Goal: Task Accomplishment & Management: Complete application form

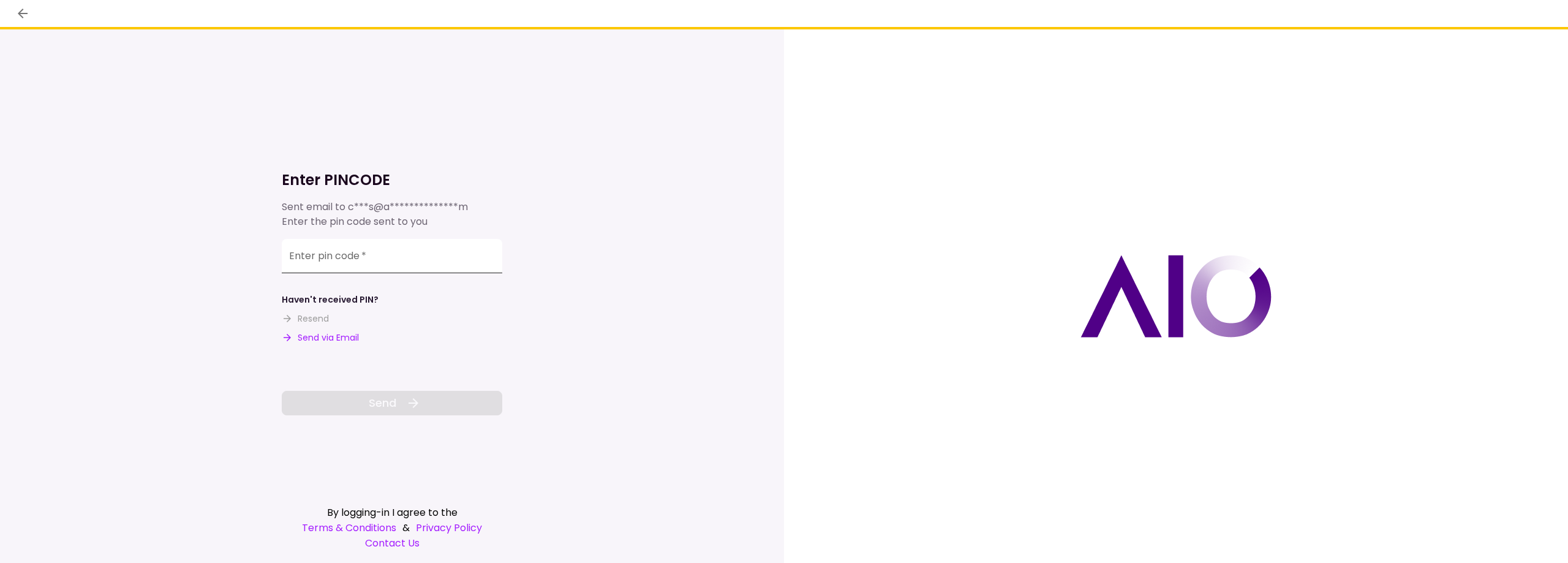
click at [361, 250] on input "Enter pin code   *" at bounding box center [392, 256] width 220 height 34
paste input "******"
type input "******"
click at [378, 391] on button "Send" at bounding box center [392, 403] width 220 height 25
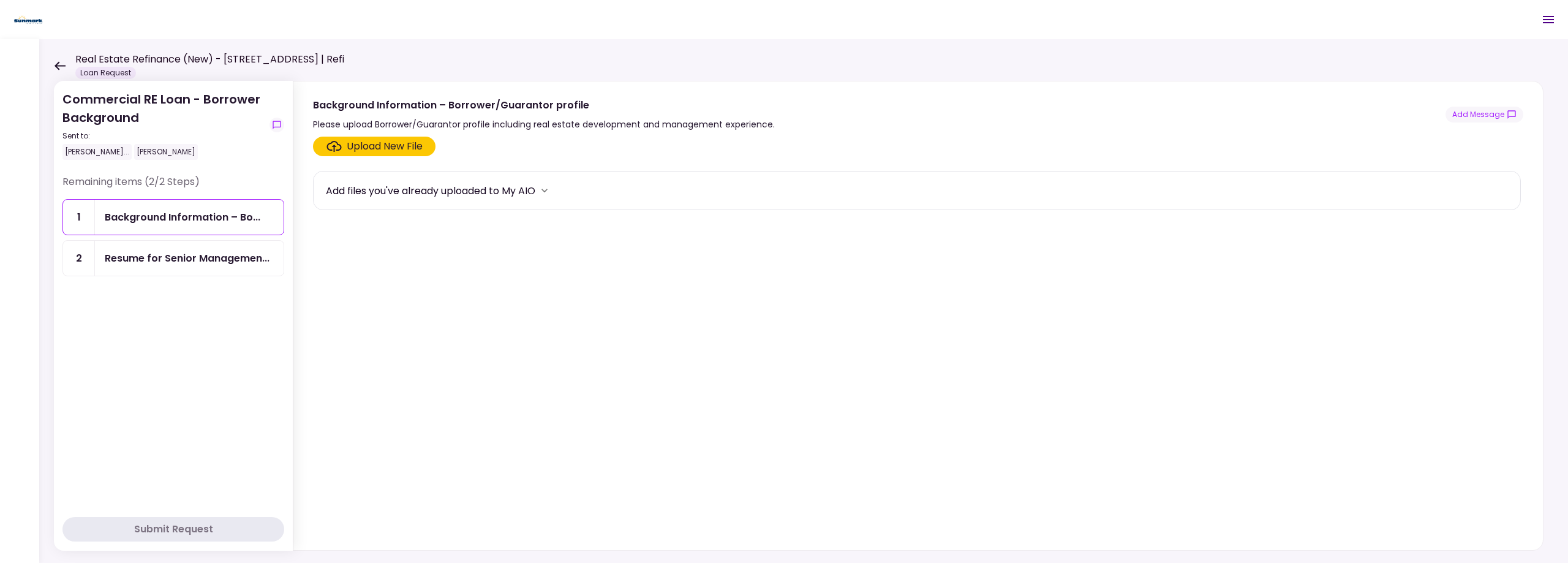
click at [60, 63] on icon at bounding box center [60, 66] width 12 height 10
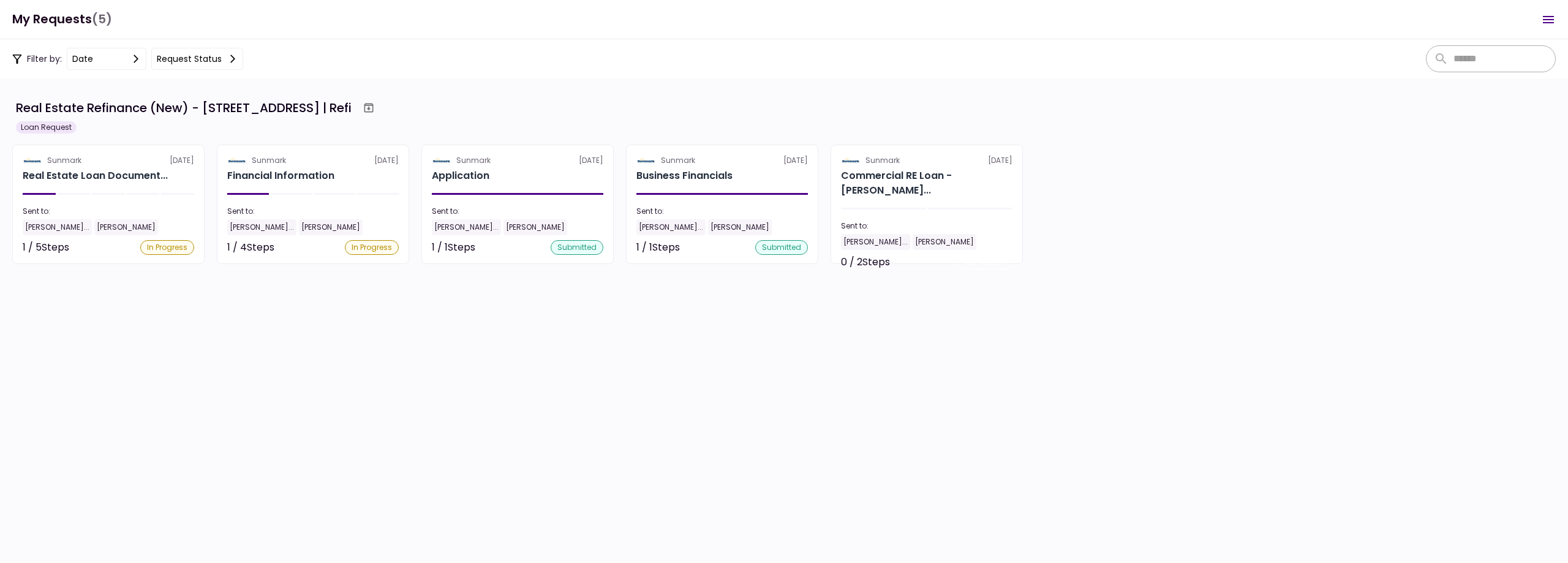
scroll to position [21, 0]
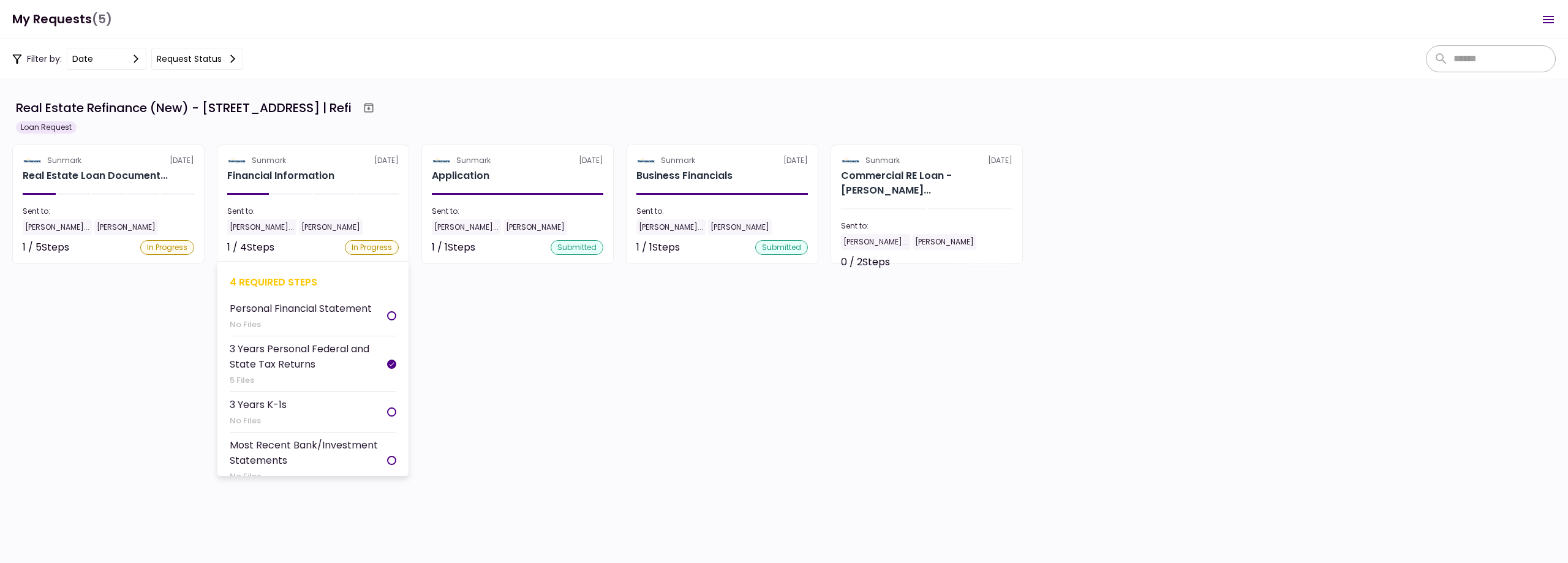
click at [338, 180] on div "Financial Information" at bounding box center [313, 176] width 172 height 14
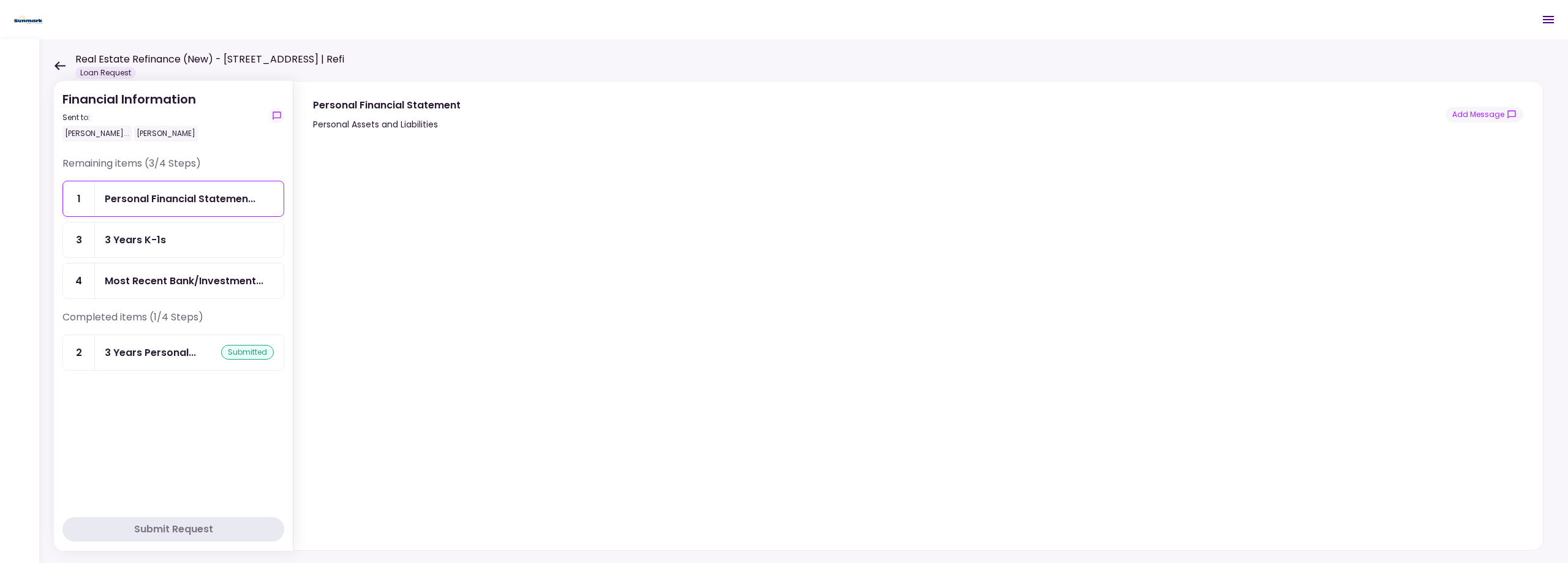
click at [206, 234] on div "3 Years K-1s" at bounding box center [189, 239] width 169 height 15
click at [52, 60] on div "Financial Information Sent to: [PERSON_NAME]... [PERSON_NAME] Remaining items (…" at bounding box center [803, 301] width 1529 height 524
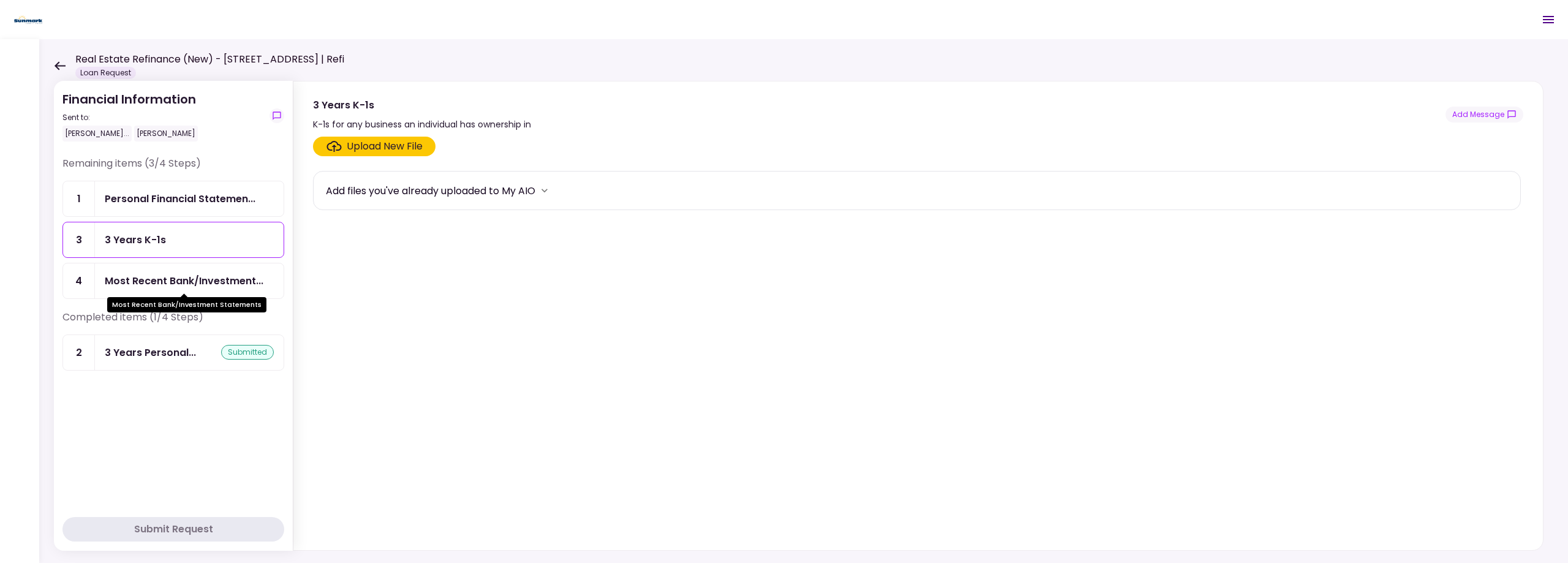
click at [159, 282] on div "Most Recent Bank/Investment..." at bounding box center [184, 281] width 159 height 15
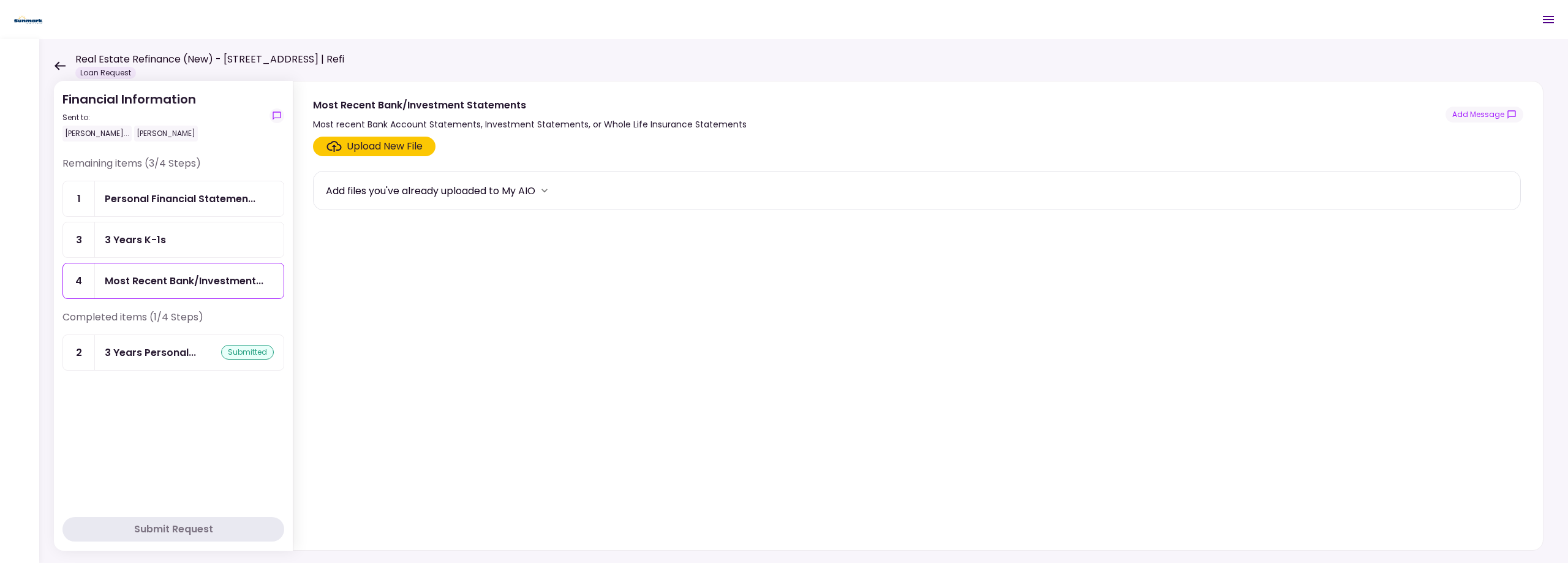
click at [141, 184] on div "Personal Financial Statemen..." at bounding box center [188, 199] width 188 height 35
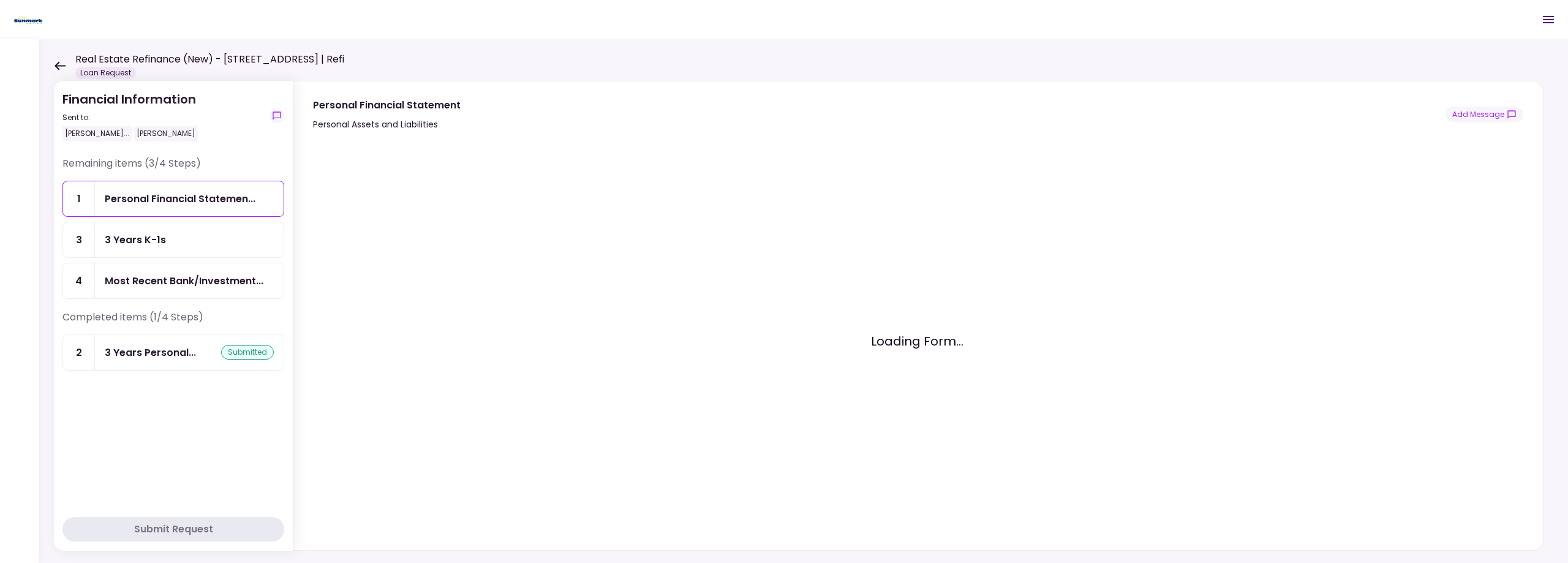
click at [56, 64] on icon at bounding box center [60, 65] width 11 height 9
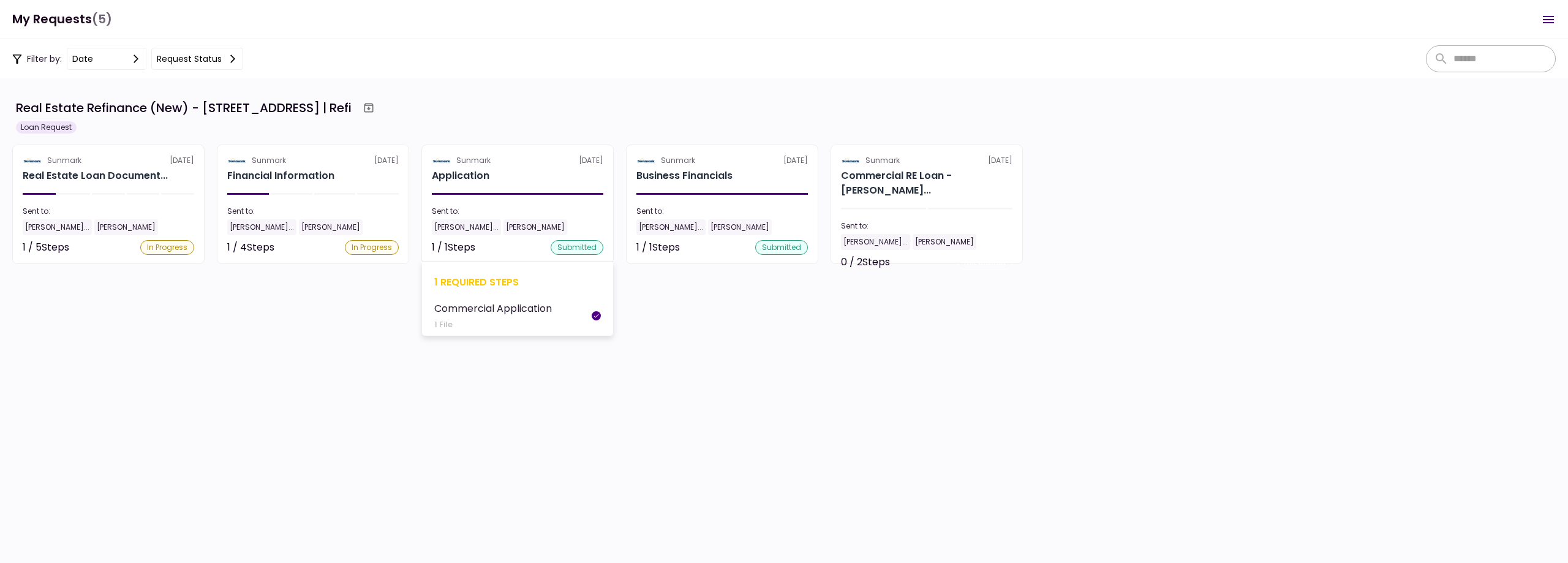
click at [527, 202] on section "Sunmark [DATE] Application Sent to: [PERSON_NAME]... [PERSON_NAME] 1 / 1 Steps …" at bounding box center [517, 204] width 192 height 119
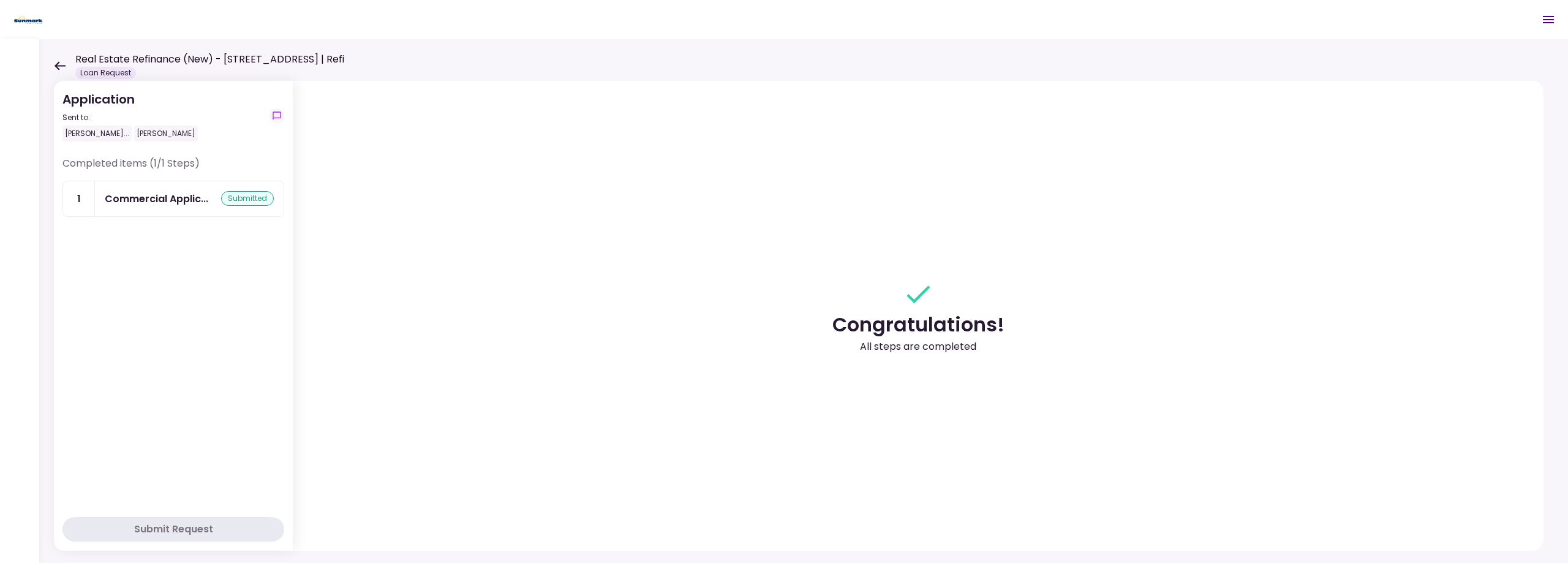
click at [54, 68] on icon at bounding box center [60, 66] width 12 height 10
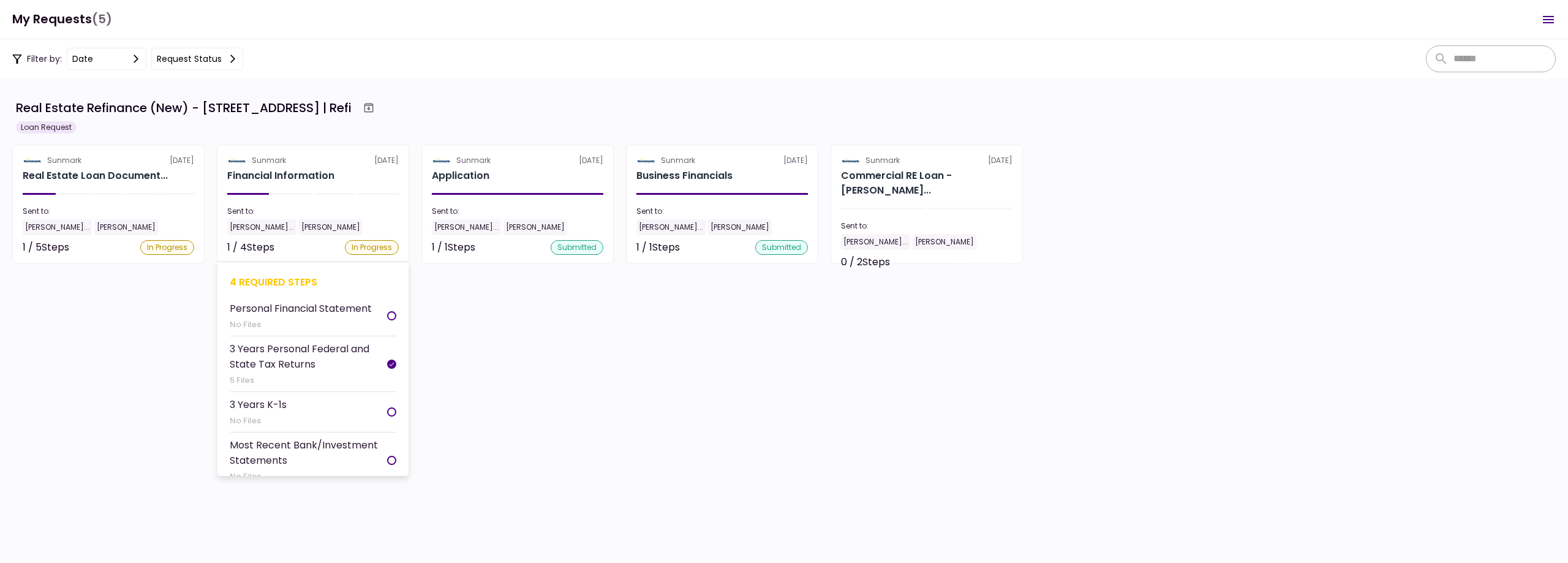
click at [300, 314] on div "Personal Financial Statement" at bounding box center [300, 308] width 142 height 15
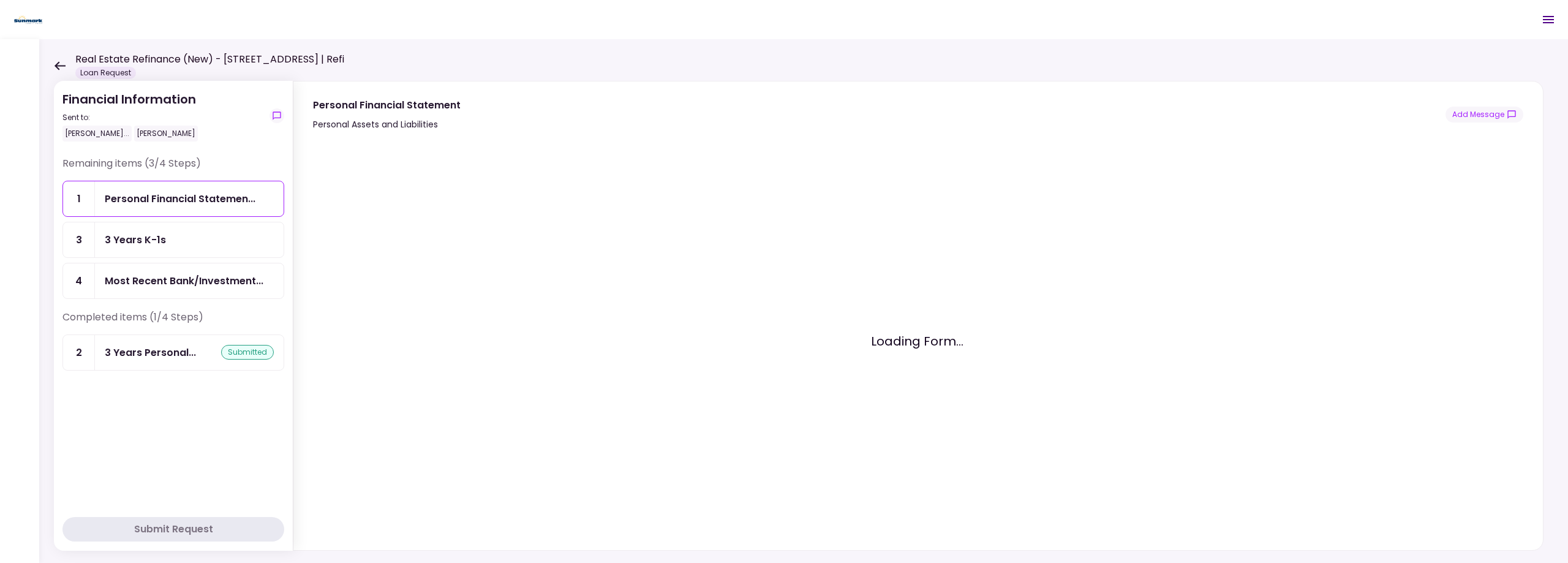
click at [64, 63] on icon at bounding box center [60, 66] width 12 height 10
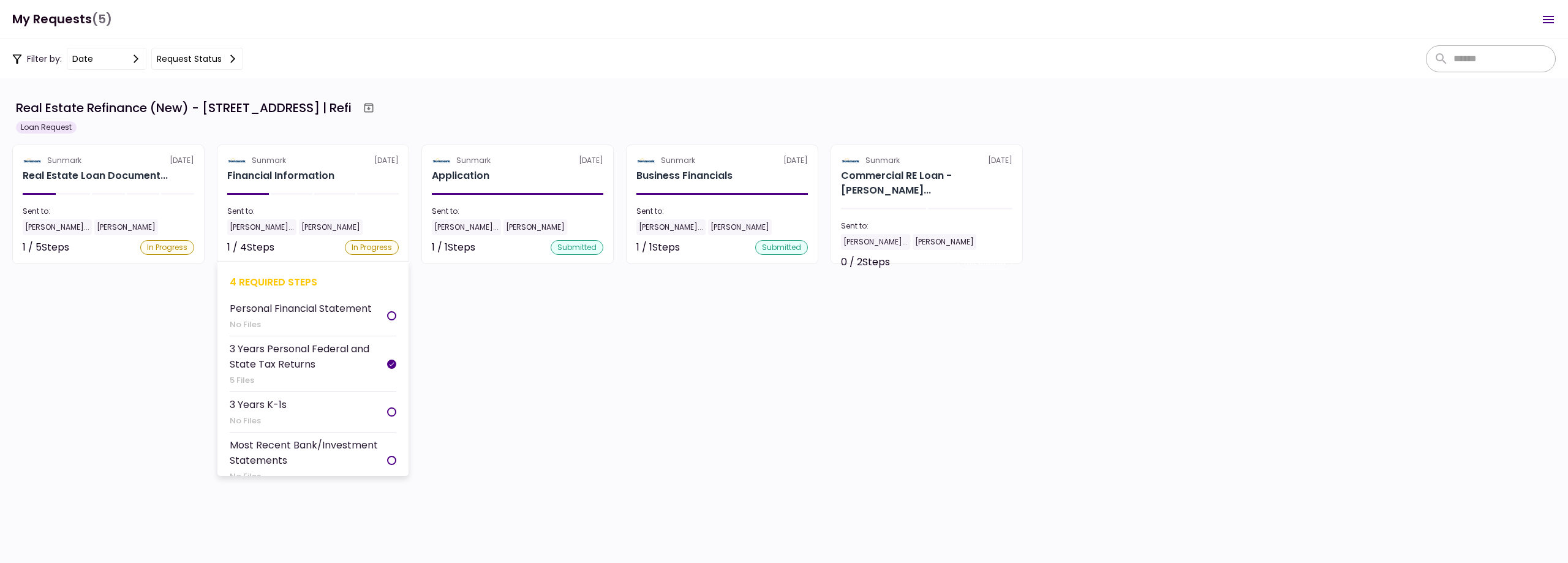
scroll to position [12, 0]
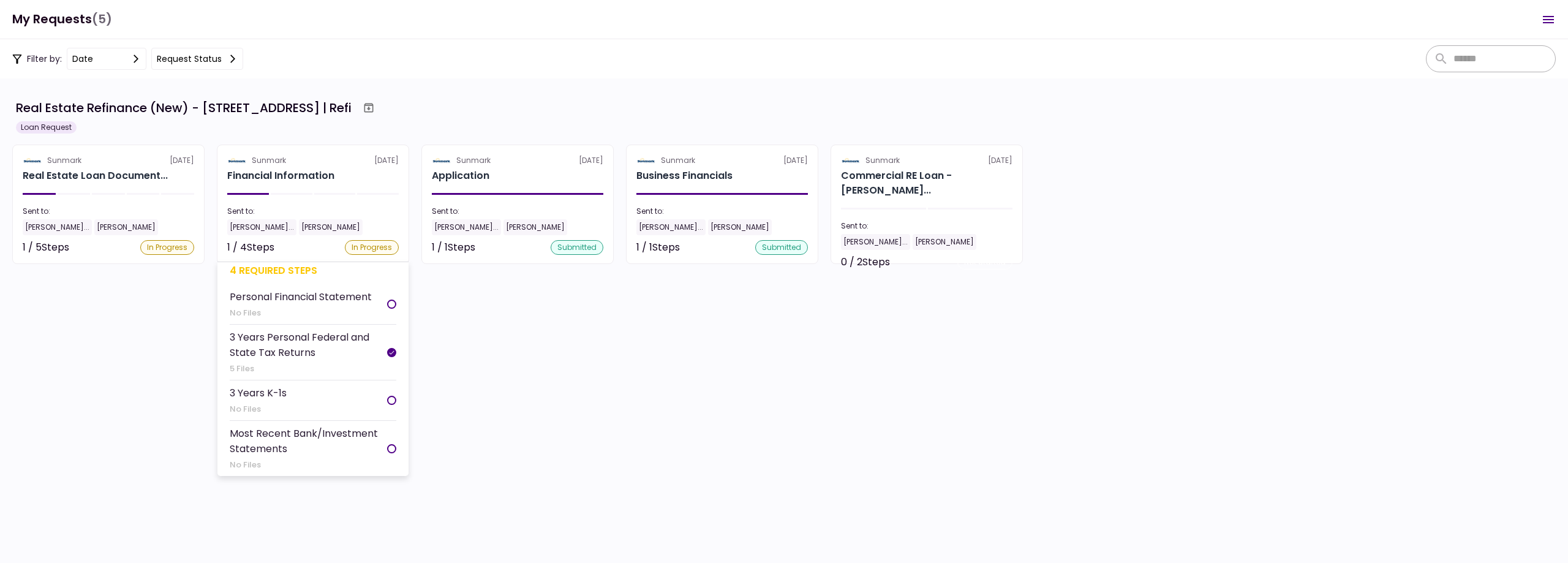
click at [333, 450] on div "Most Recent Bank/Investment Statements" at bounding box center [308, 441] width 157 height 31
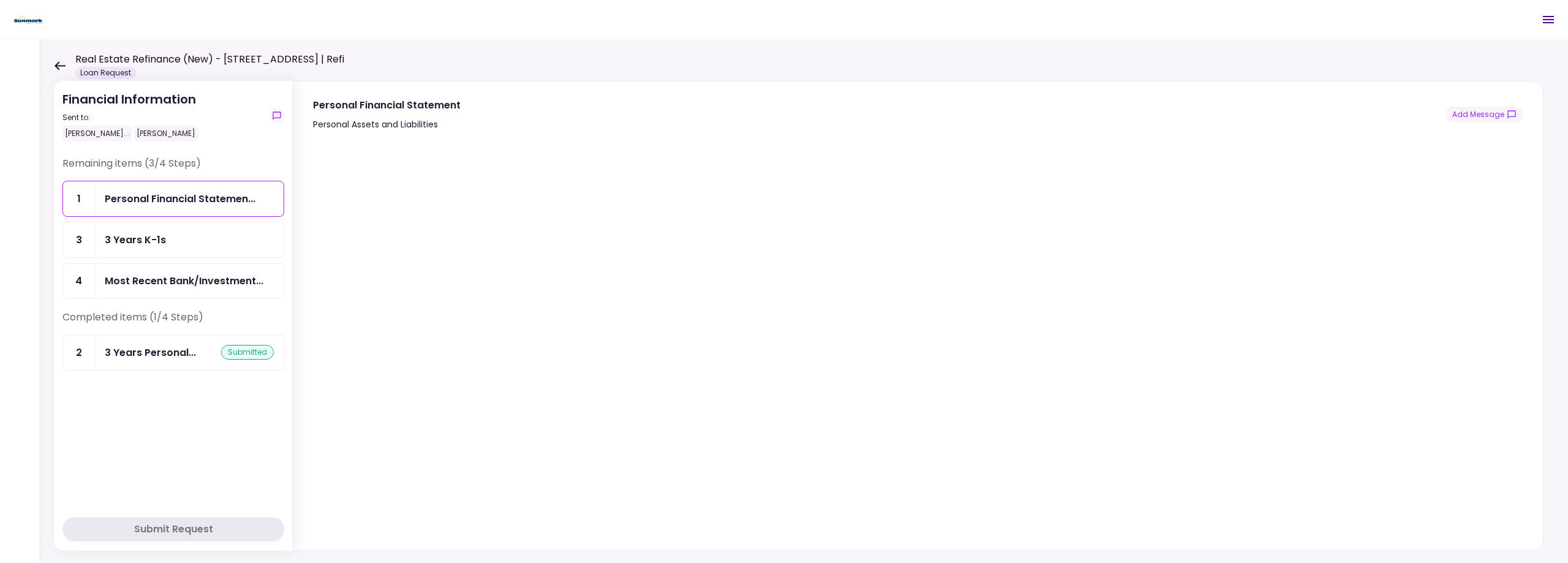
click at [203, 241] on div "3 Years K-1s" at bounding box center [189, 239] width 169 height 15
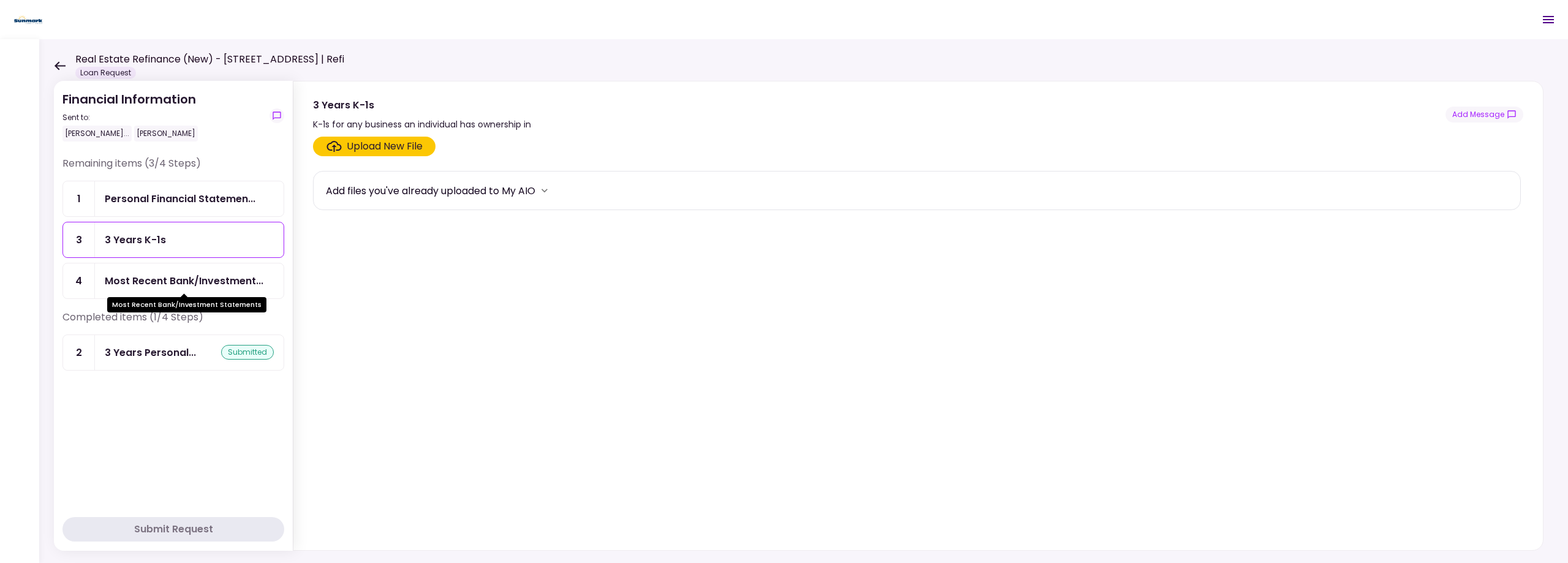
click at [201, 283] on div "Most Recent Bank/Investment..." at bounding box center [184, 281] width 159 height 15
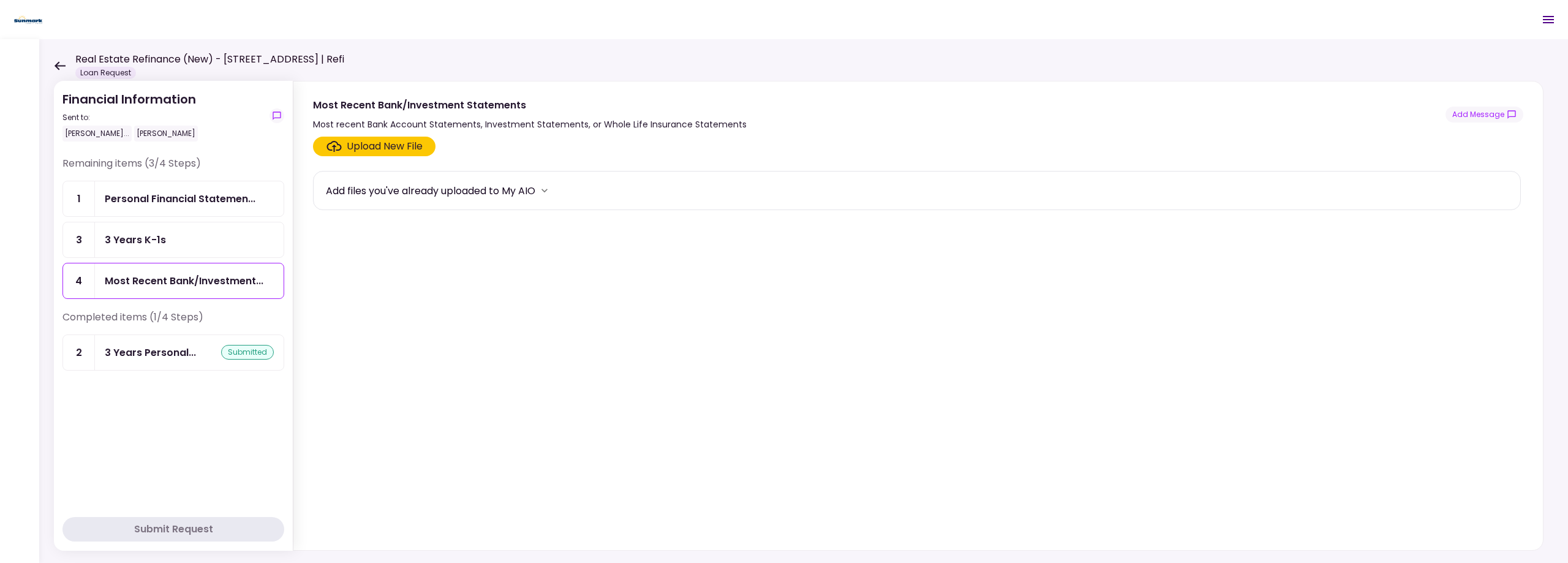
click at [383, 144] on div "Upload New File" at bounding box center [385, 146] width 76 height 14
click at [0, 0] on input "Upload New File" at bounding box center [0, 0] width 0 height 0
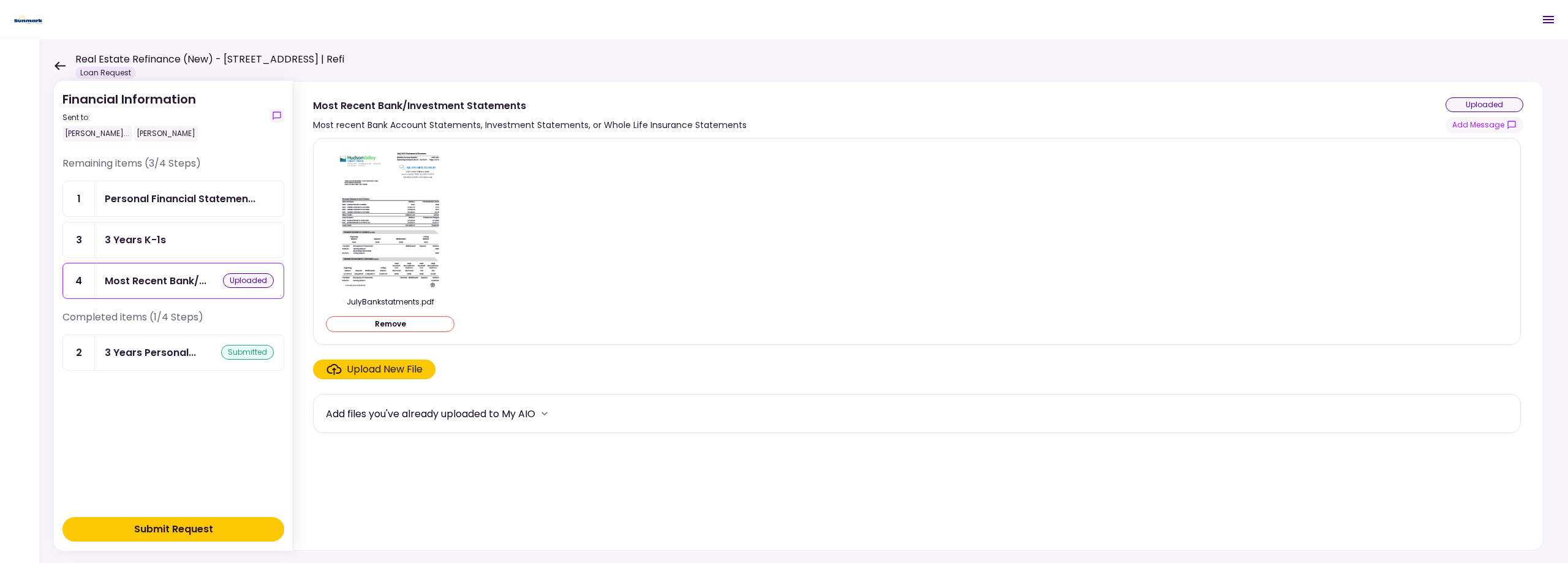
click at [149, 533] on div "Submit Request" at bounding box center [173, 530] width 79 height 14
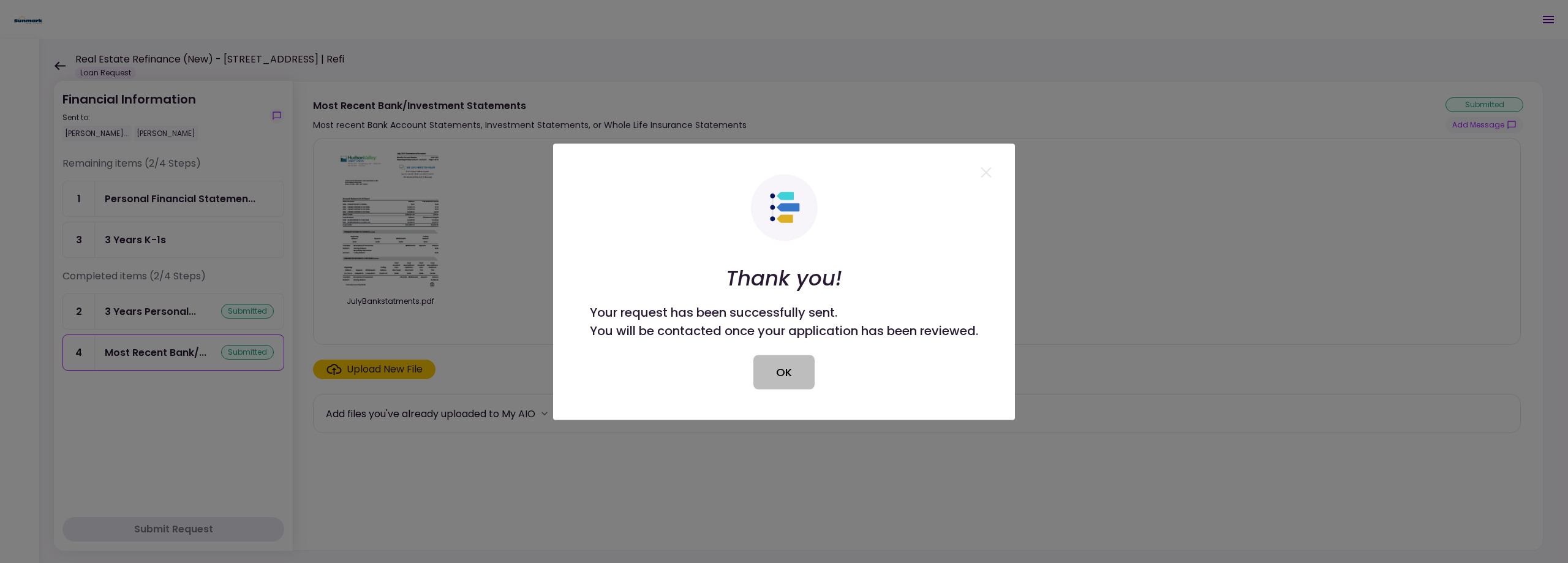
click at [795, 374] on button "OK" at bounding box center [784, 371] width 61 height 34
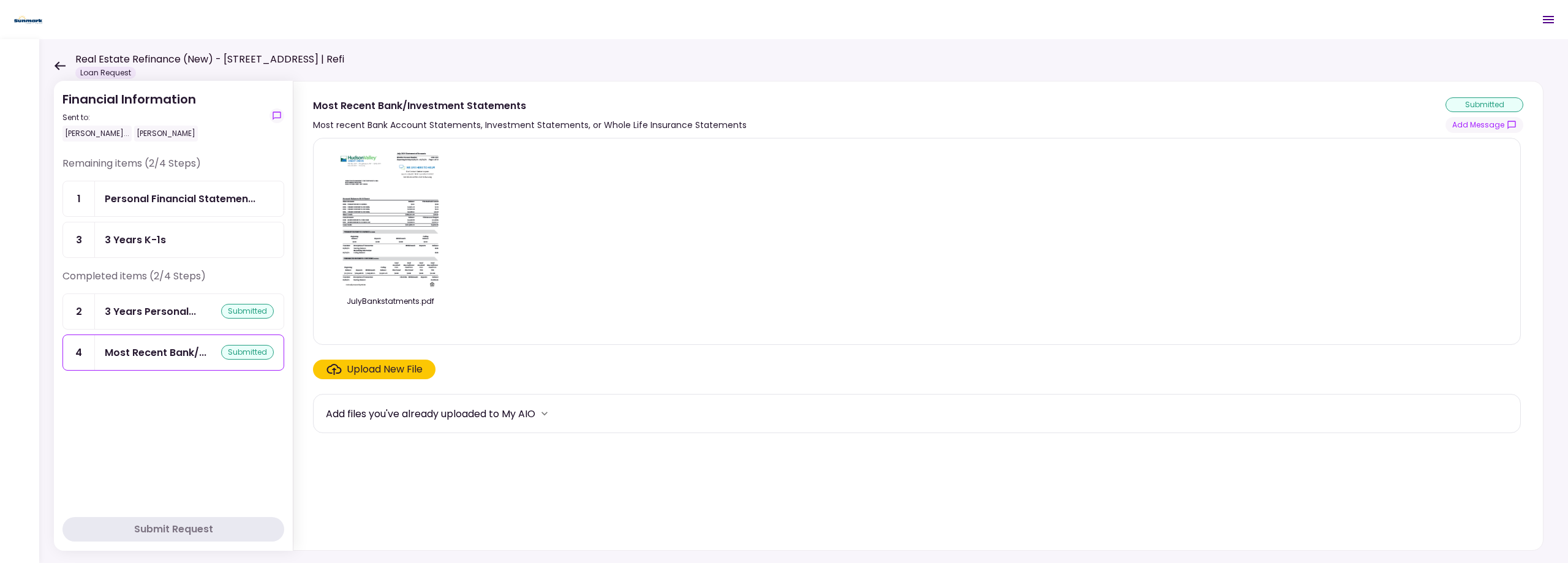
click at [218, 247] on div "3 Years K-1s" at bounding box center [189, 239] width 169 height 15
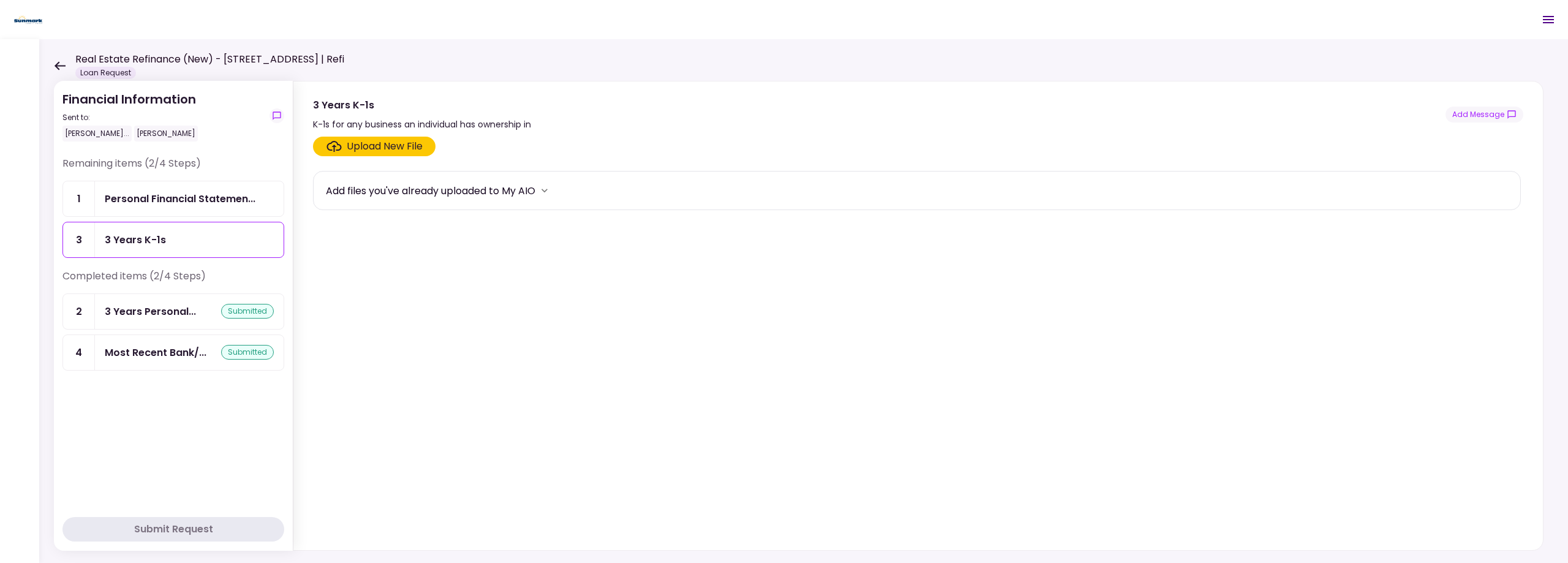
click at [369, 147] on div "Upload New File" at bounding box center [385, 146] width 76 height 14
click at [0, 0] on input "Upload New File" at bounding box center [0, 0] width 0 height 0
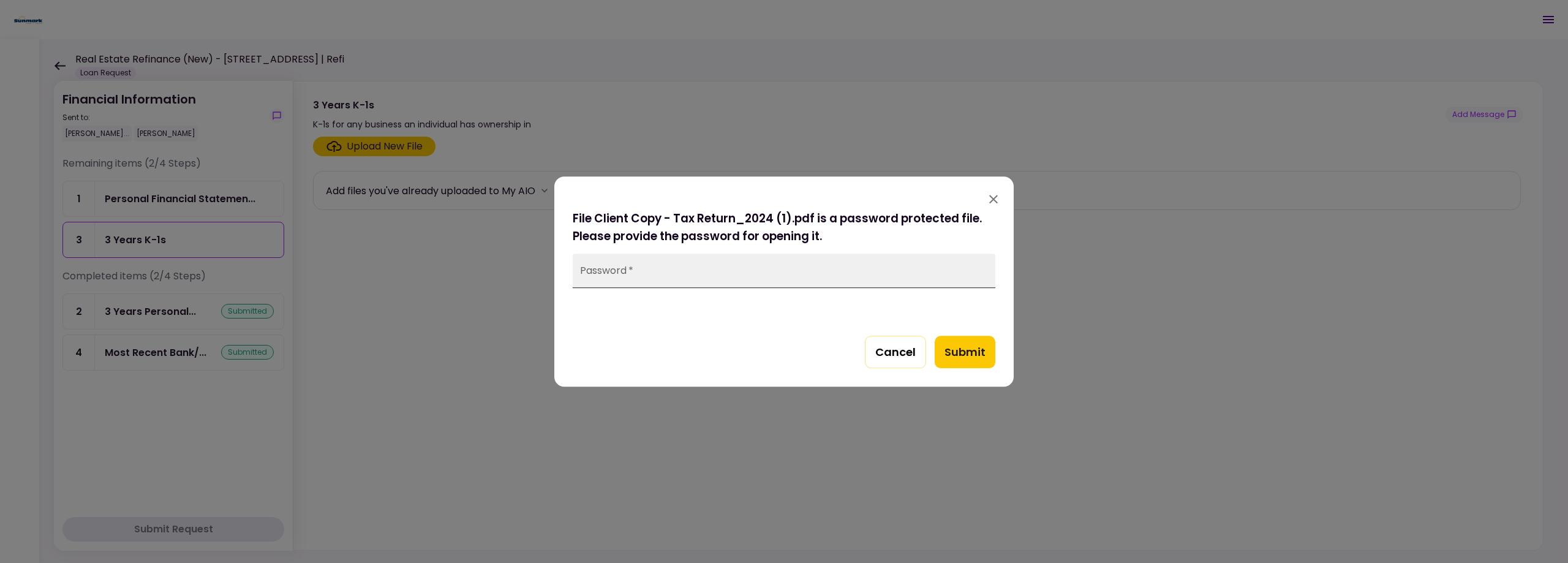
click at [633, 274] on input "Password   *" at bounding box center [784, 270] width 423 height 34
type input "****"
click at [989, 358] on button "Submit" at bounding box center [965, 352] width 60 height 33
drag, startPoint x: 624, startPoint y: 278, endPoint x: 533, endPoint y: 278, distance: 91.0
click at [533, 278] on div "File Client Copy - Tax Return_2024 (1).pdf is a password protected file. Please…" at bounding box center [784, 282] width 1568 height 563
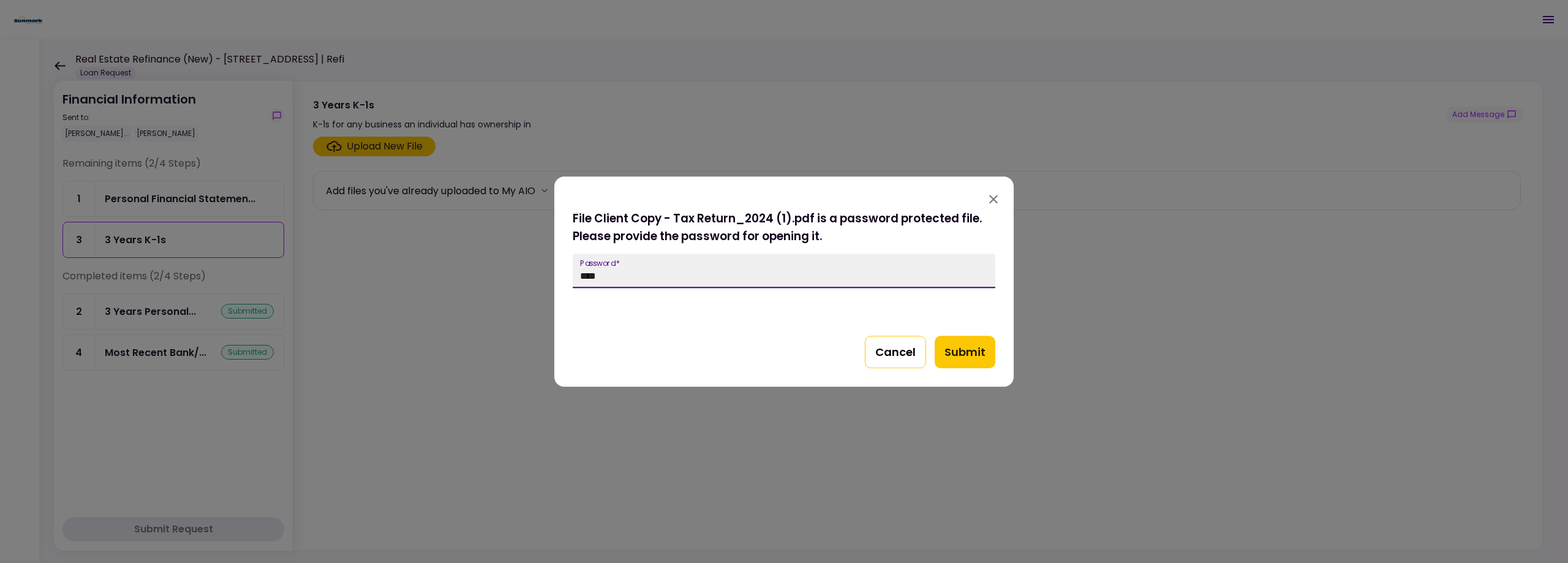
click at [878, 356] on button "Cancel" at bounding box center [895, 352] width 61 height 33
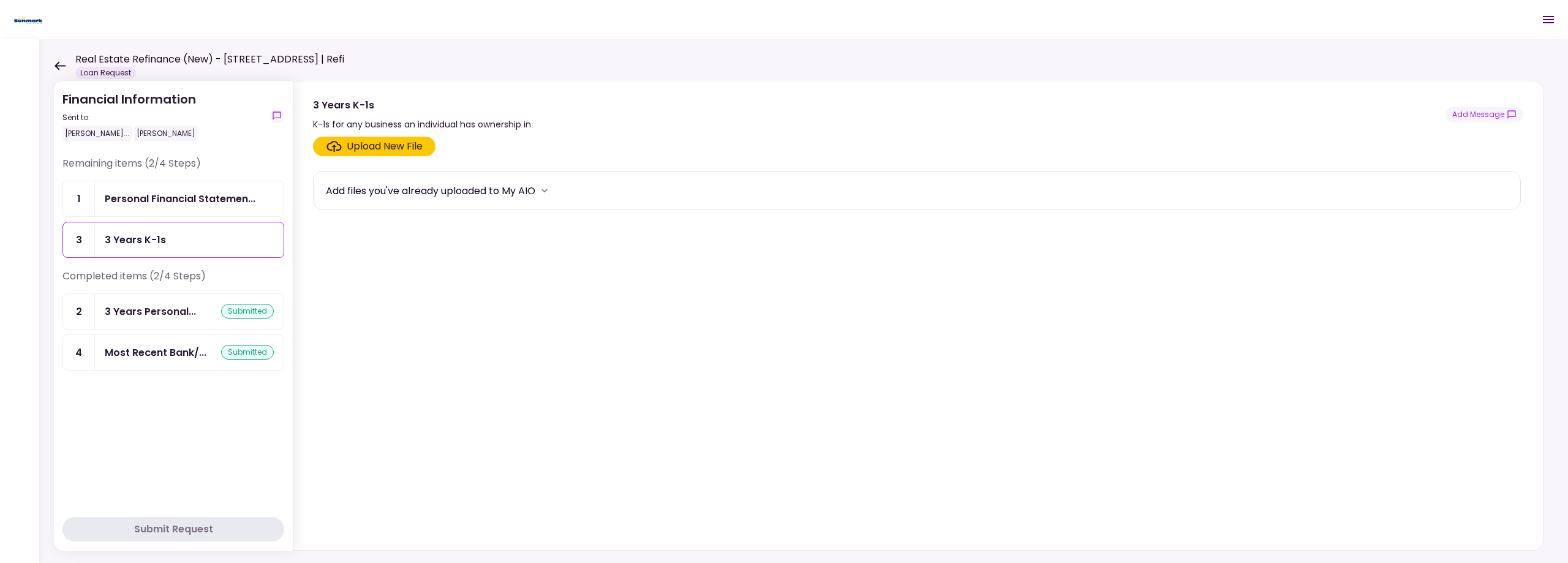
click at [58, 62] on icon at bounding box center [60, 65] width 11 height 9
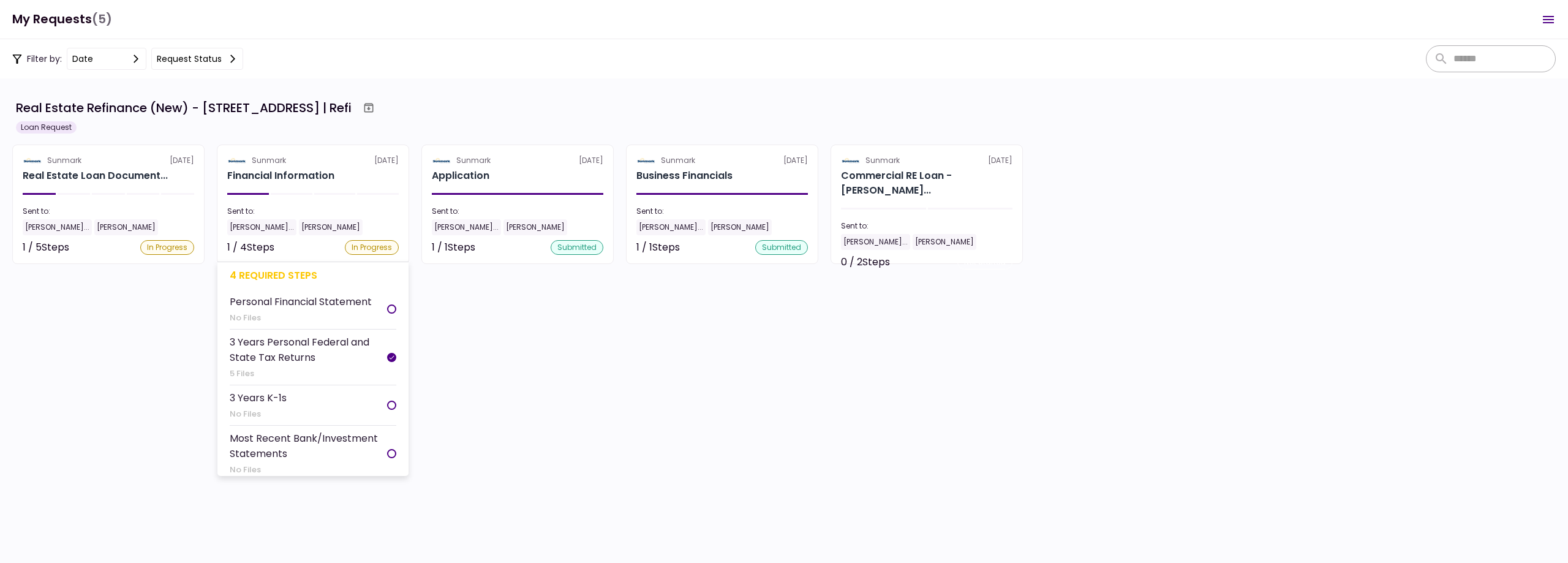
scroll to position [12, 0]
click at [305, 445] on div "Most Recent Bank/Investment Statements" at bounding box center [308, 441] width 157 height 31
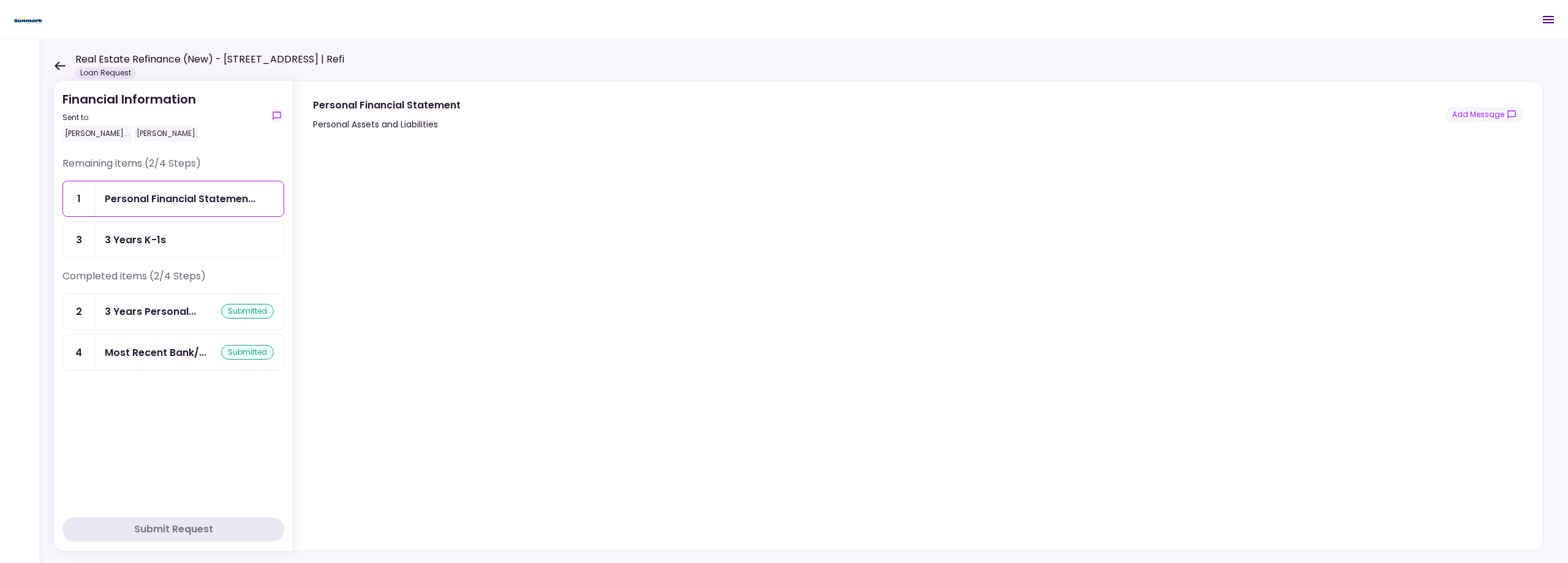
click at [56, 62] on icon at bounding box center [60, 66] width 12 height 10
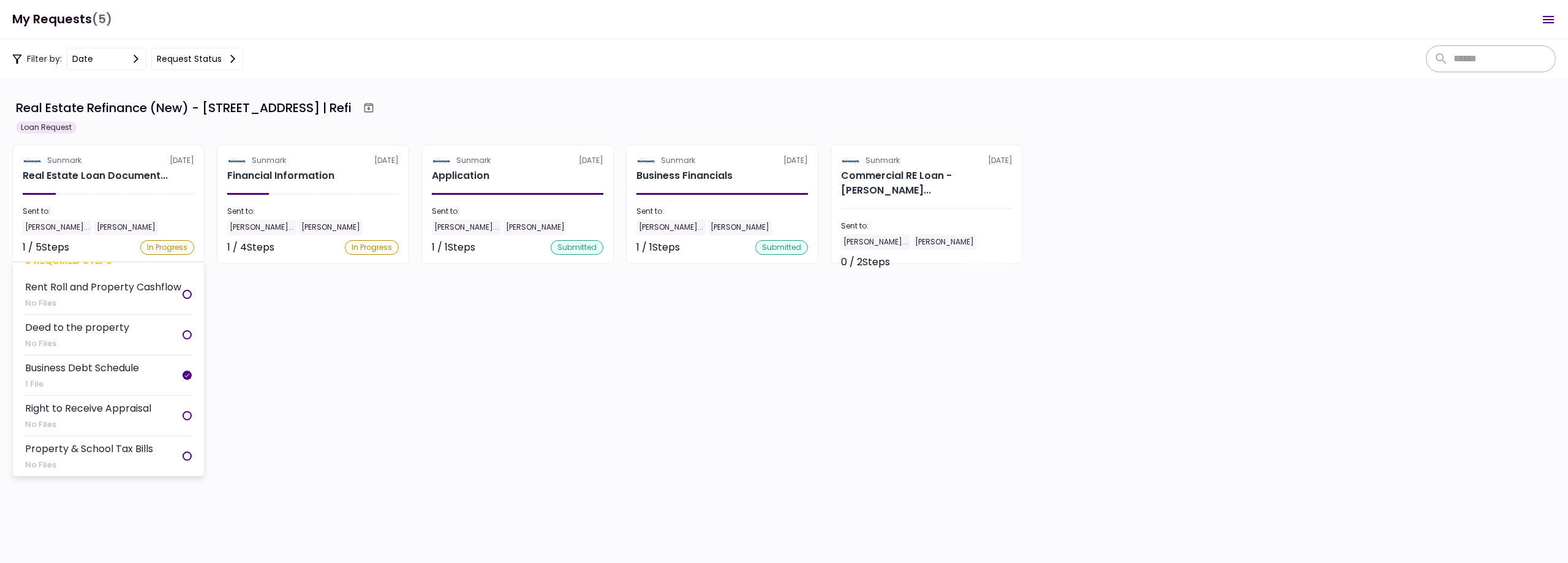
scroll to position [37, 0]
click at [110, 402] on div "Right to Receive Appraisal" at bounding box center [88, 408] width 126 height 15
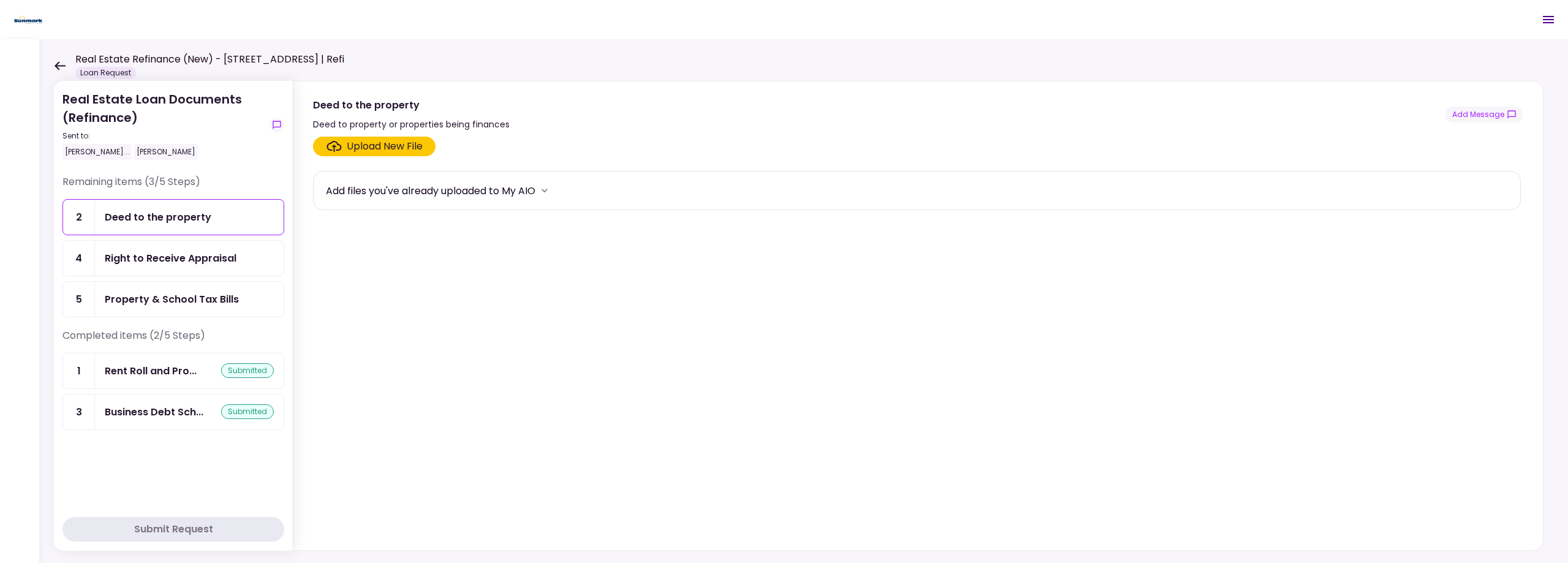
click at [204, 266] on div "Right to Receive Appraisal" at bounding box center [188, 258] width 188 height 35
click at [52, 60] on div "Real Estate Loan Documents (Refinance) Sent to: [PERSON_NAME]... [PERSON_NAME] …" at bounding box center [803, 301] width 1529 height 524
click at [59, 64] on icon at bounding box center [60, 66] width 12 height 10
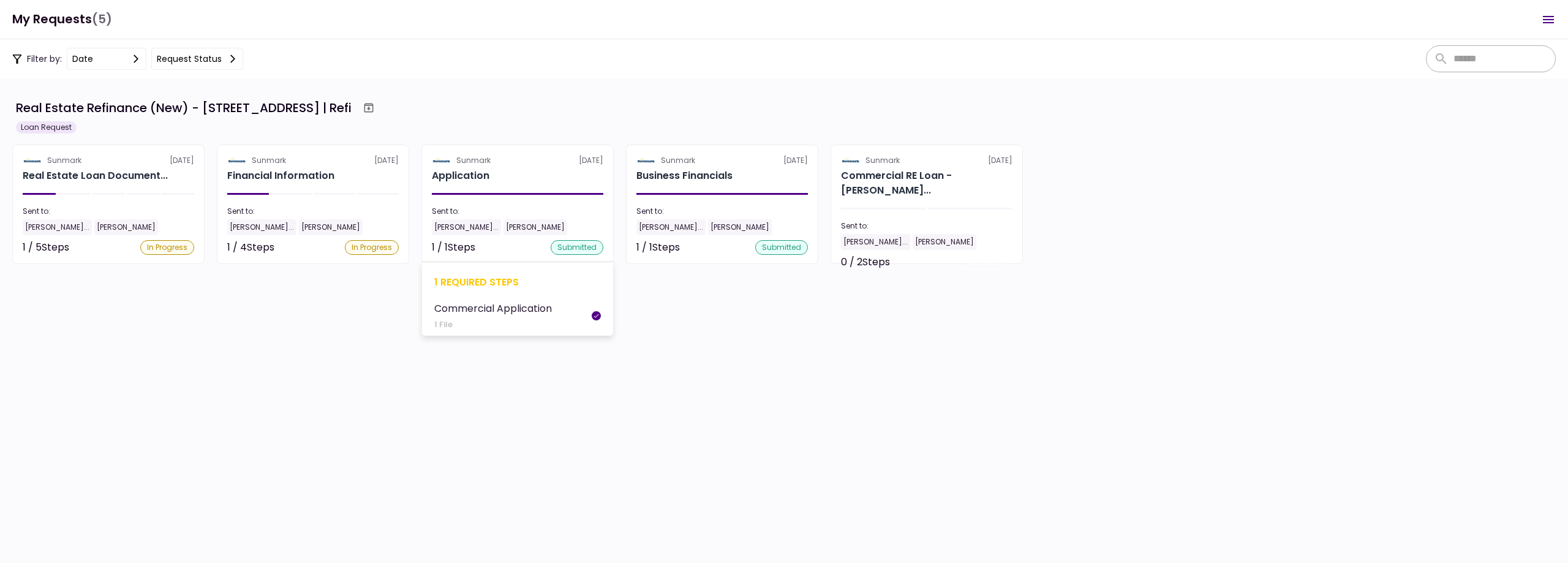
scroll to position [11, 0]
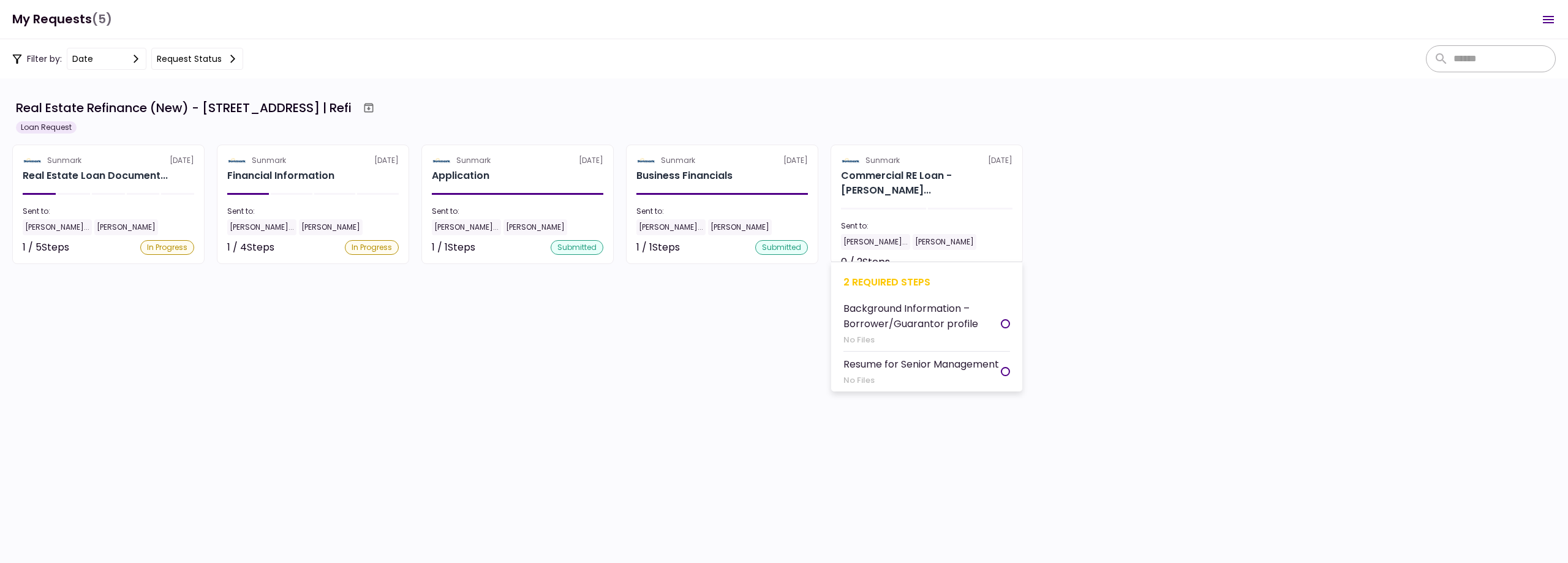
click at [971, 208] on div at bounding box center [970, 208] width 85 height 2
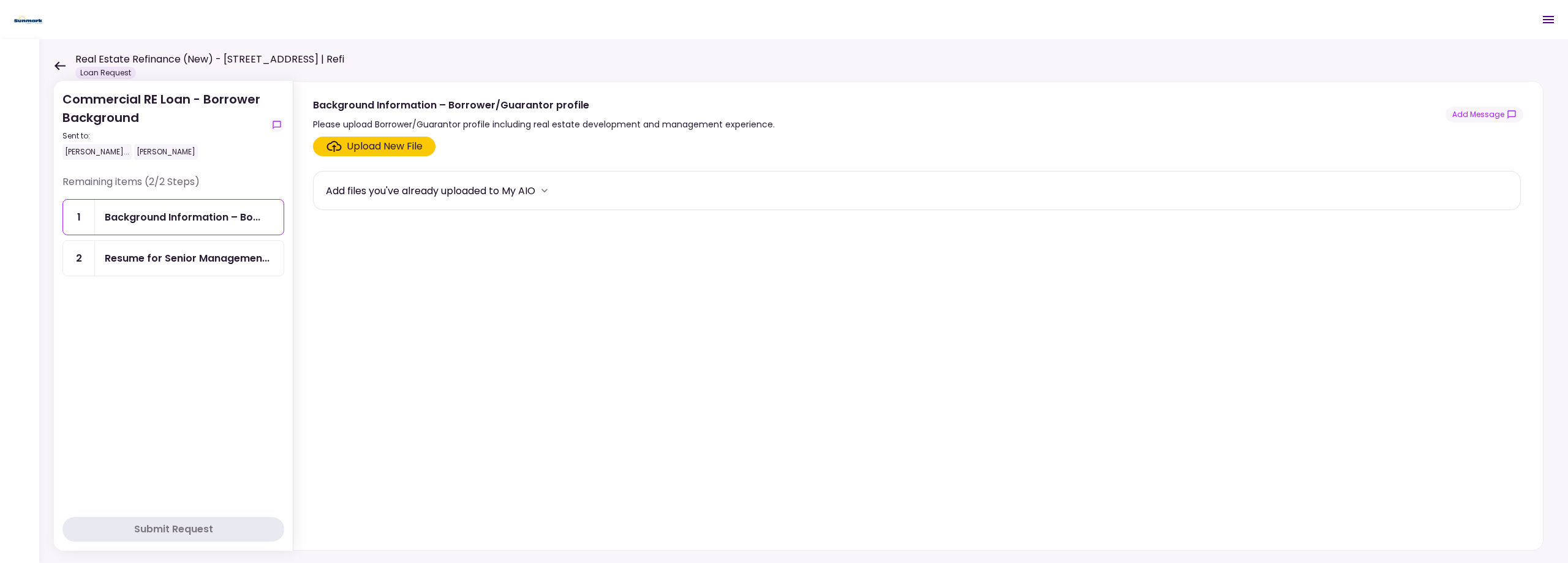
click at [154, 252] on div "Resume for Senior Managemen..." at bounding box center [187, 258] width 165 height 15
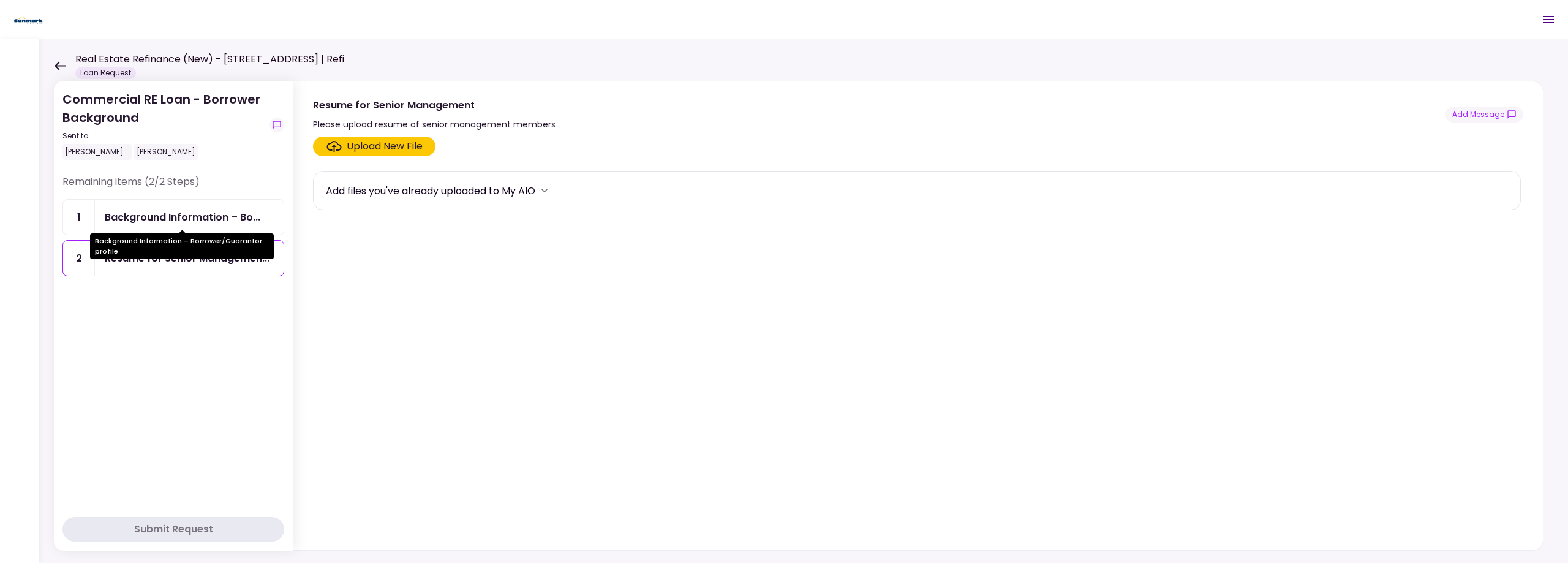
click at [203, 212] on div "Background Information – Bo..." at bounding box center [183, 217] width 156 height 15
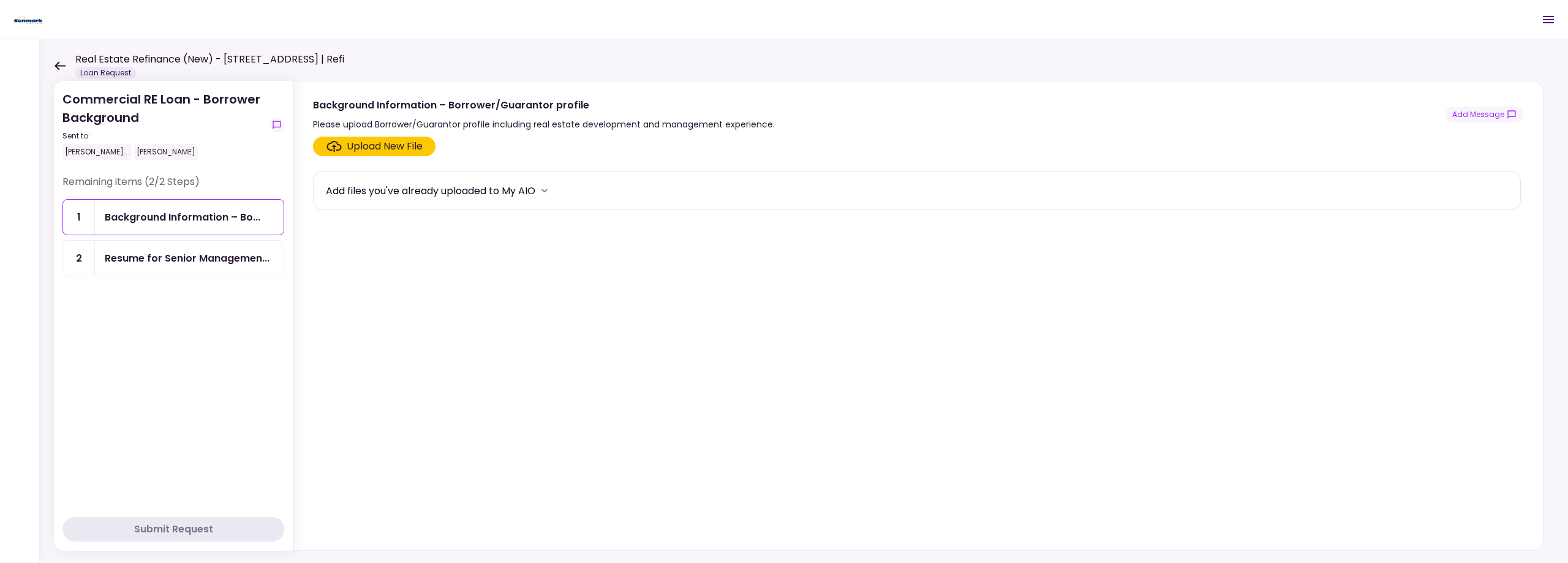
click at [565, 307] on section "Upload New File Add files you've already uploaded to My AIO" at bounding box center [918, 341] width 1210 height 409
click at [151, 262] on div "Resume for Senior Managemen..." at bounding box center [187, 258] width 165 height 15
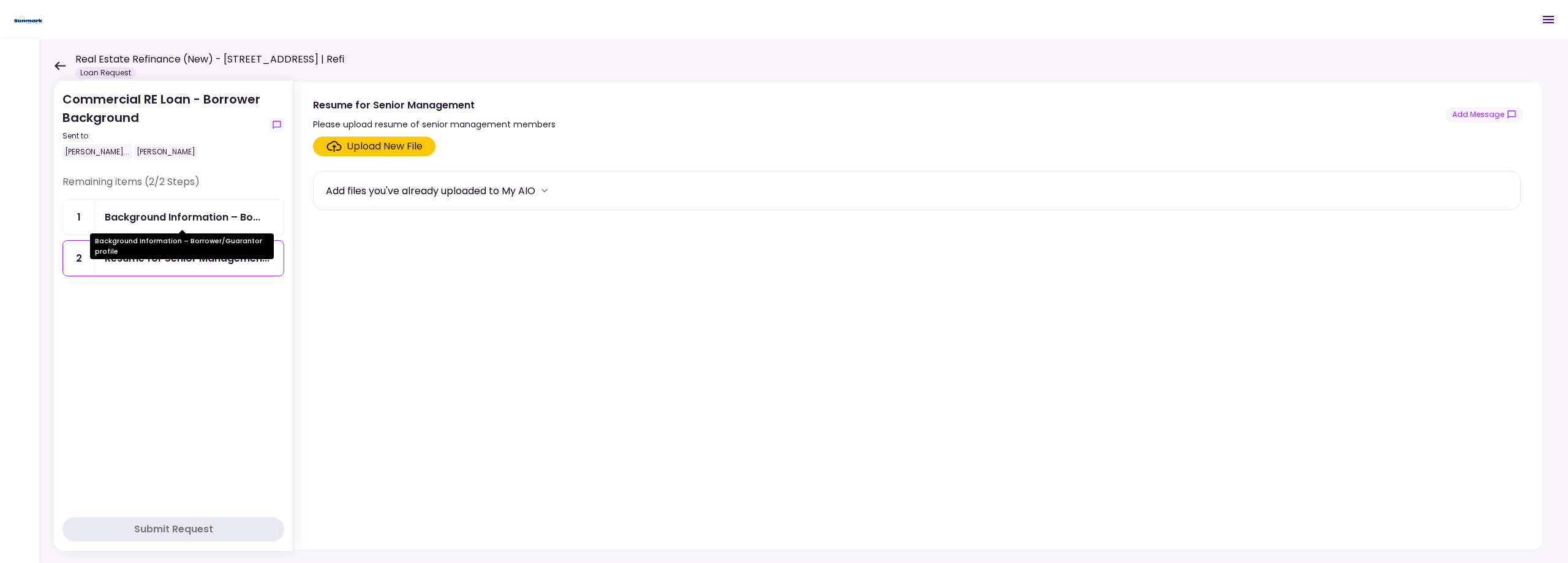
click at [168, 218] on div "Background Information – Bo..." at bounding box center [183, 217] width 156 height 15
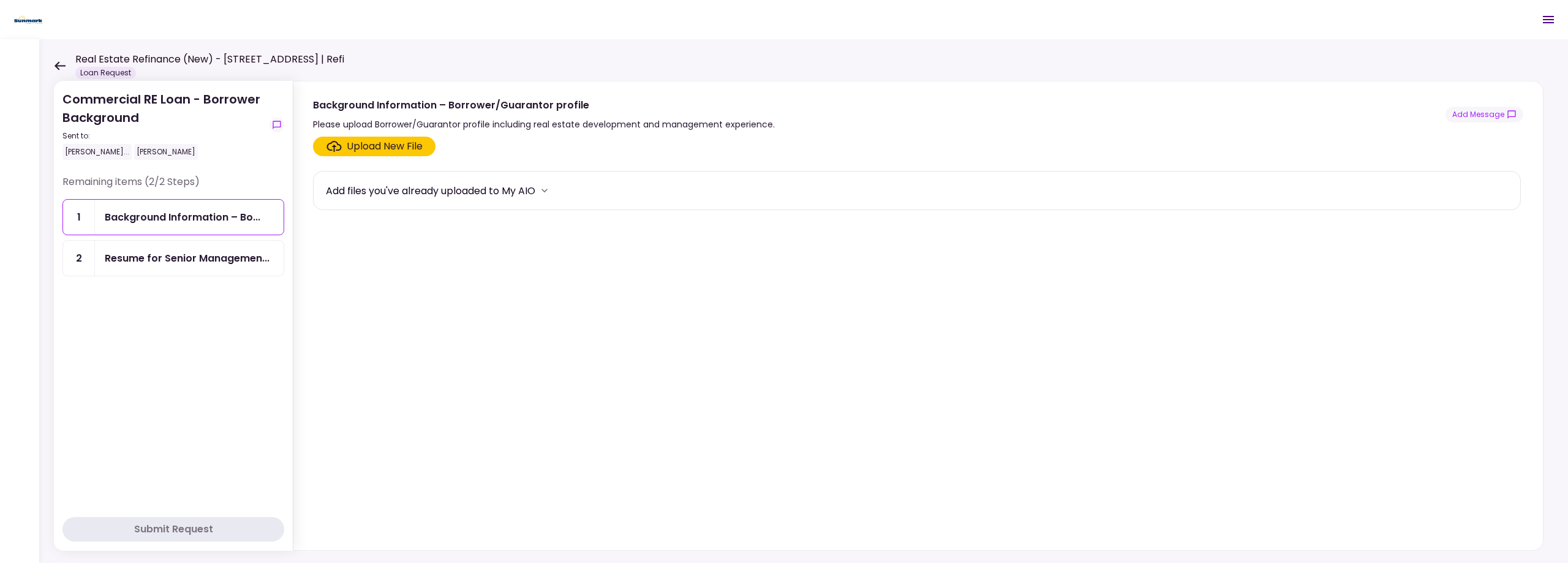
click at [153, 266] on div "Resume for Senior Managemen..." at bounding box center [188, 258] width 188 height 35
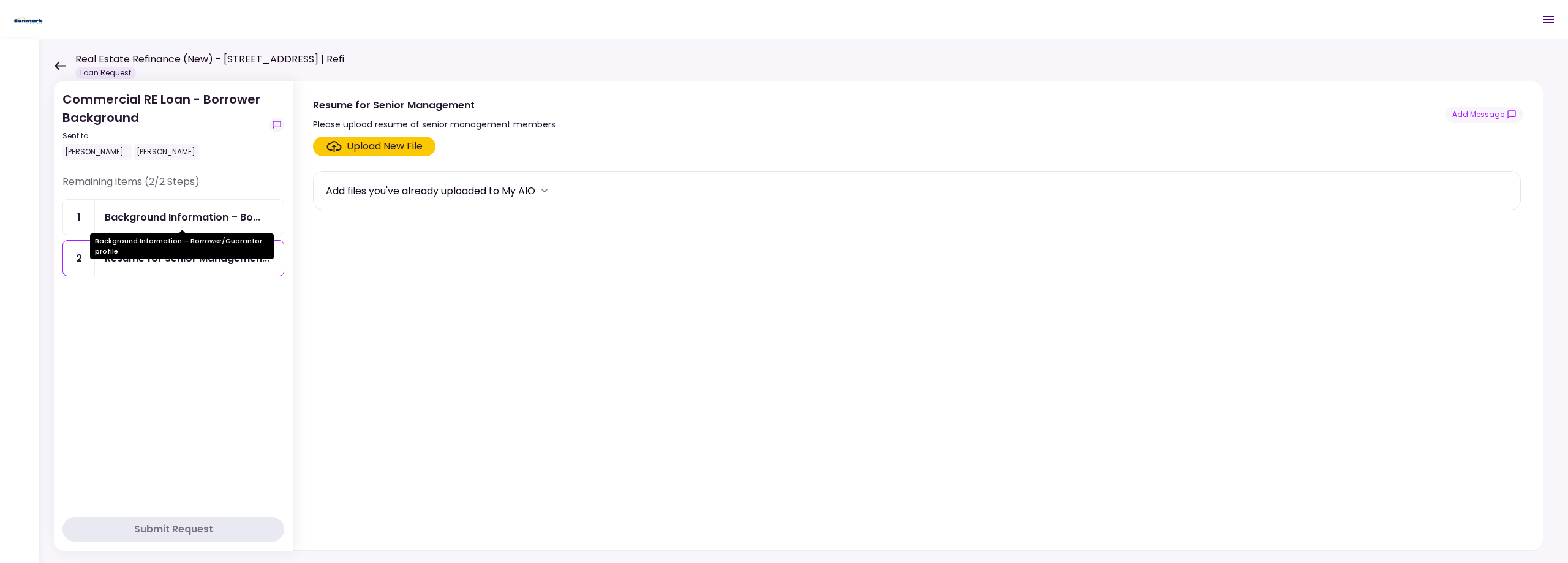
click at [218, 224] on div "Background Information – Bo..." at bounding box center [183, 217] width 156 height 15
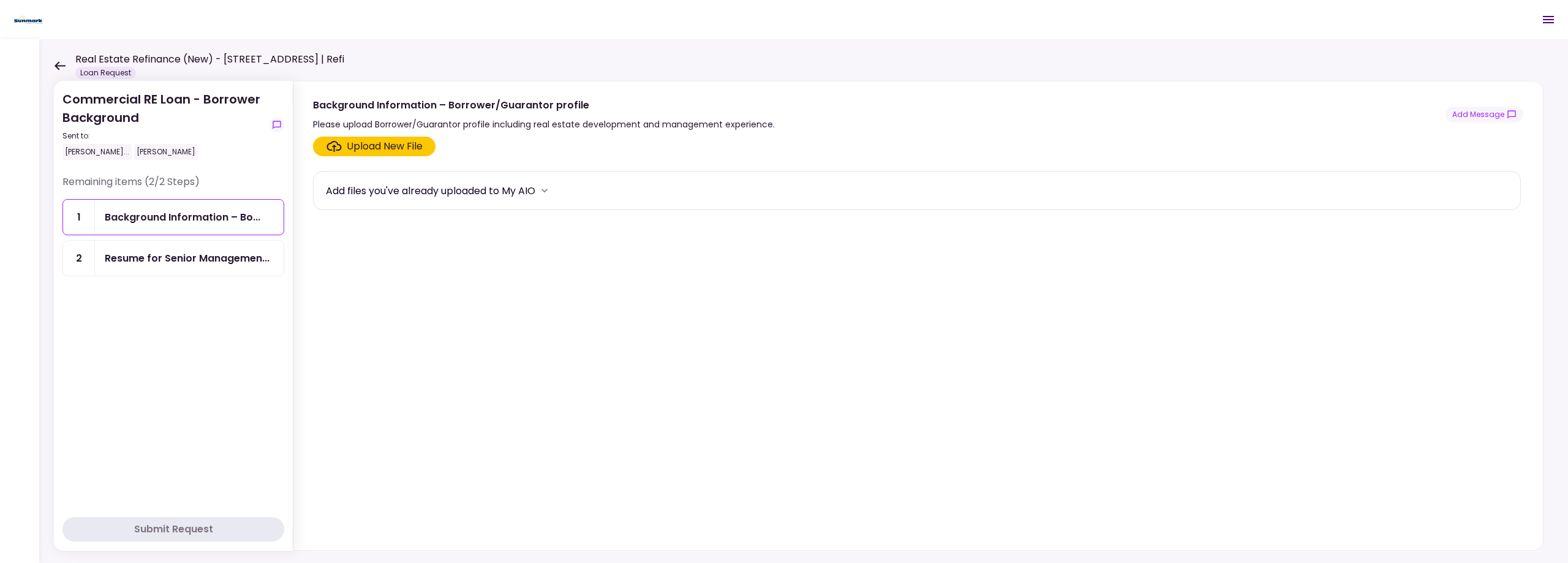
click at [144, 266] on div "Resume for Senior Managemen..." at bounding box center [188, 258] width 188 height 35
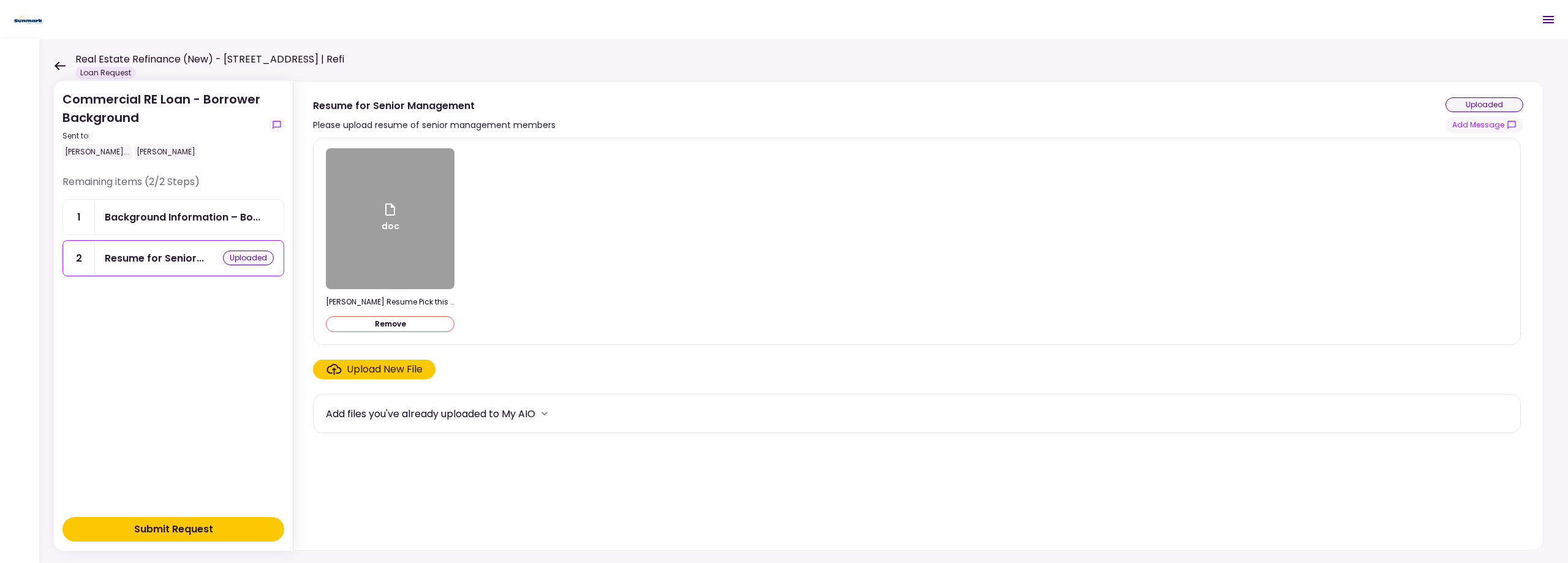
click at [165, 528] on div "Submit Request" at bounding box center [173, 530] width 79 height 14
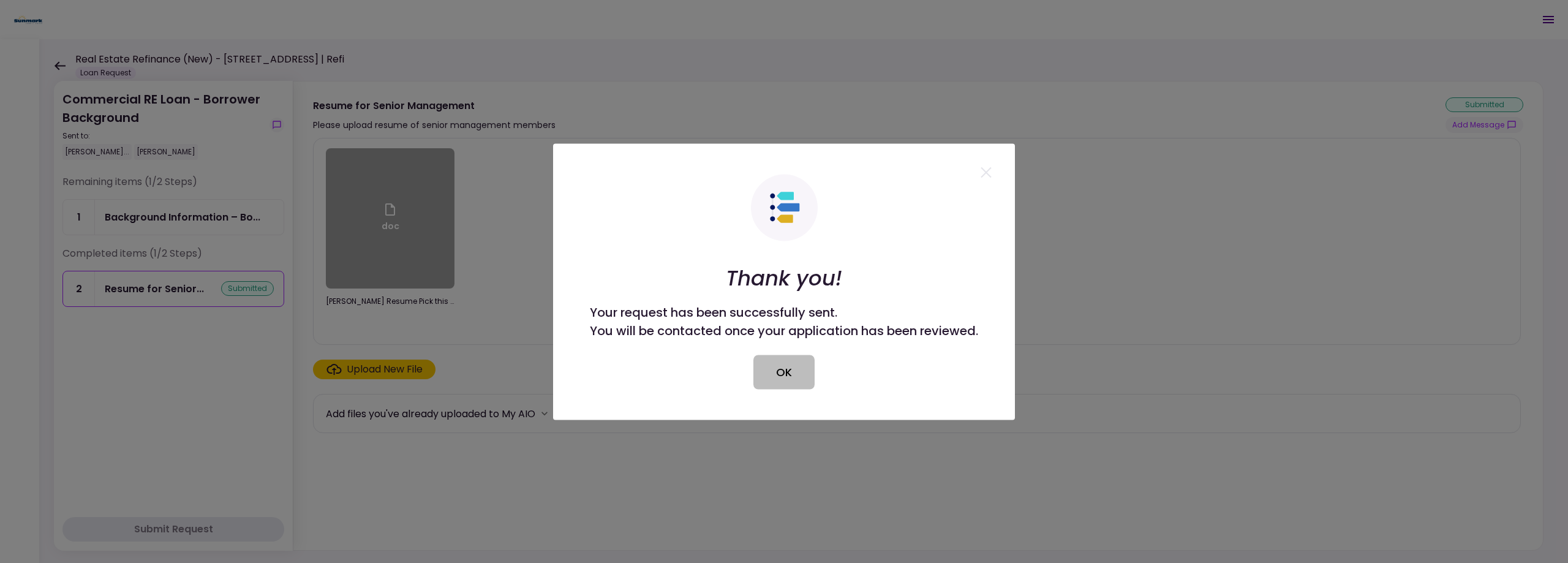
click at [778, 368] on button "OK" at bounding box center [784, 371] width 61 height 34
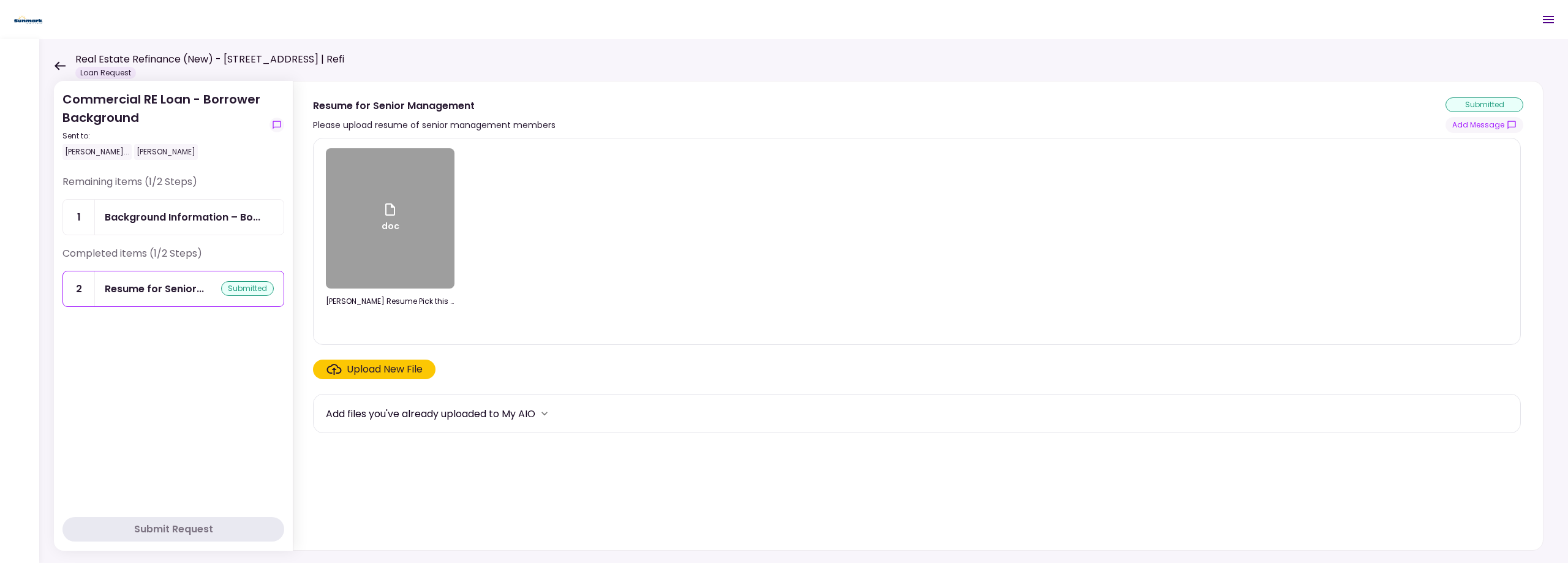
drag, startPoint x: 187, startPoint y: 235, endPoint x: 184, endPoint y: 208, distance: 27.2
click at [188, 235] on link "1 Background Information – Bo..." at bounding box center [173, 217] width 222 height 36
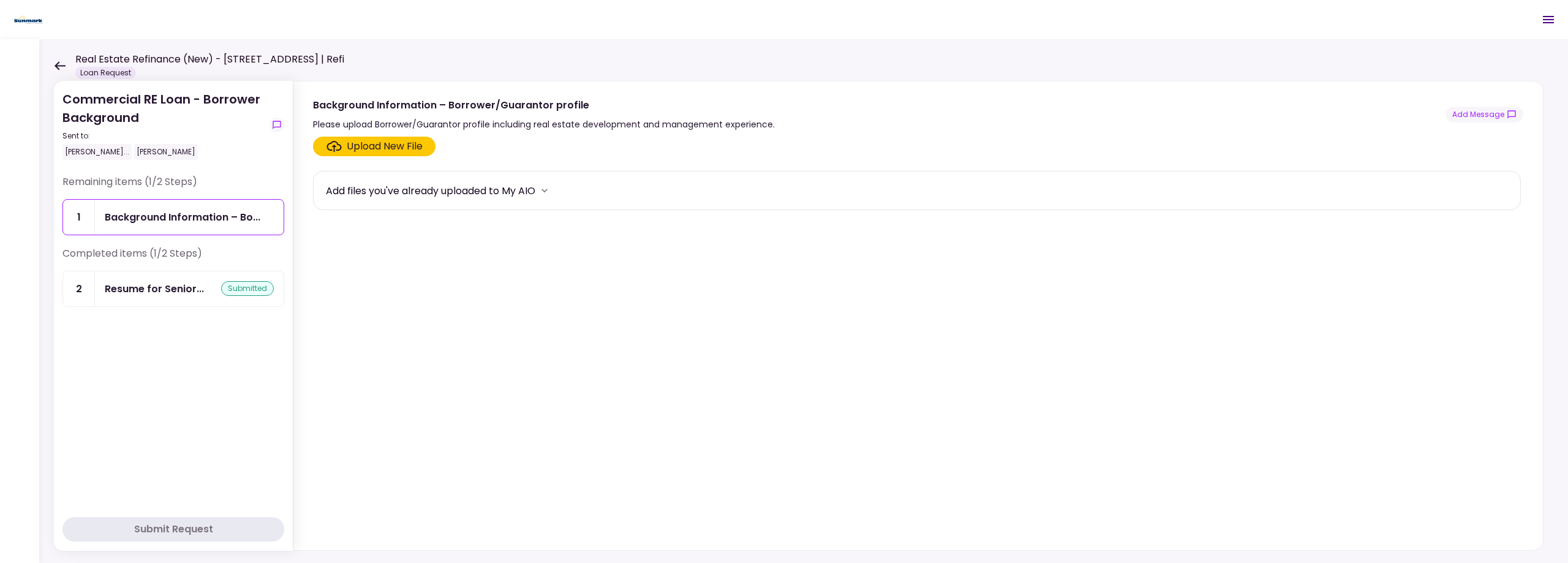
click at [184, 208] on div "Background Information – Bo..." at bounding box center [188, 217] width 188 height 35
drag, startPoint x: 462, startPoint y: 124, endPoint x: 805, endPoint y: 127, distance: 343.0
click at [805, 127] on div "Background Information – Borrower/Guarantor profile Please upload Borrower/Guar…" at bounding box center [918, 115] width 1210 height 34
copy div "profile including real estate development and management experience."
click at [380, 146] on div "Upload New File" at bounding box center [385, 146] width 76 height 14
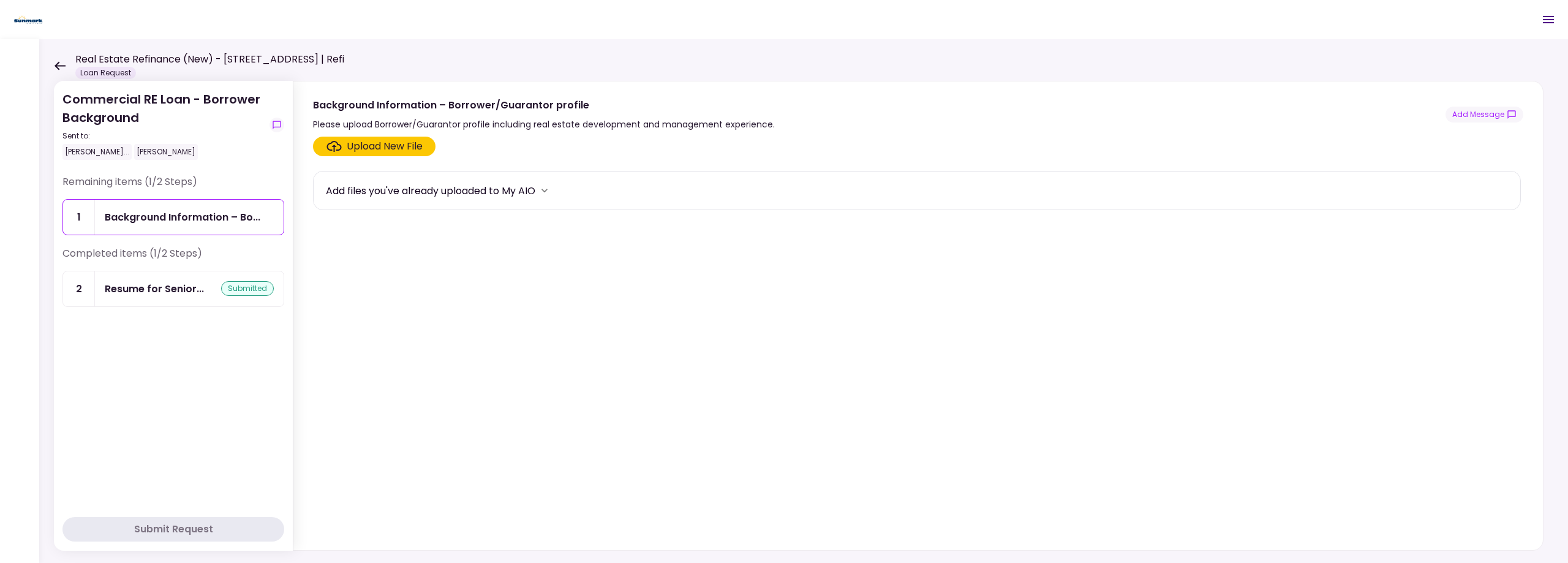
click at [0, 0] on input "Upload New File" at bounding box center [0, 0] width 0 height 0
click at [424, 196] on div "Add files you've already uploaded to My AIO" at bounding box center [431, 190] width 210 height 15
click at [374, 151] on div "Upload New File" at bounding box center [385, 146] width 76 height 14
click at [0, 0] on input "Upload New File" at bounding box center [0, 0] width 0 height 0
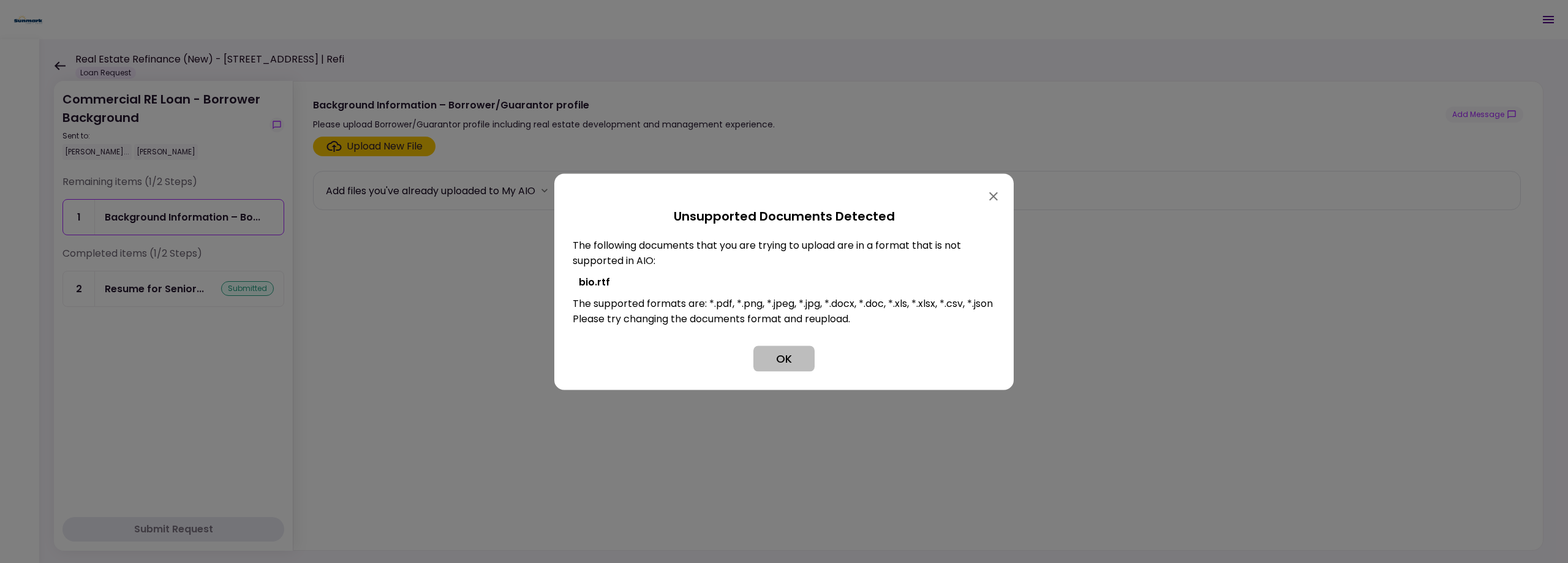
click at [776, 364] on button "OK" at bounding box center [784, 359] width 61 height 25
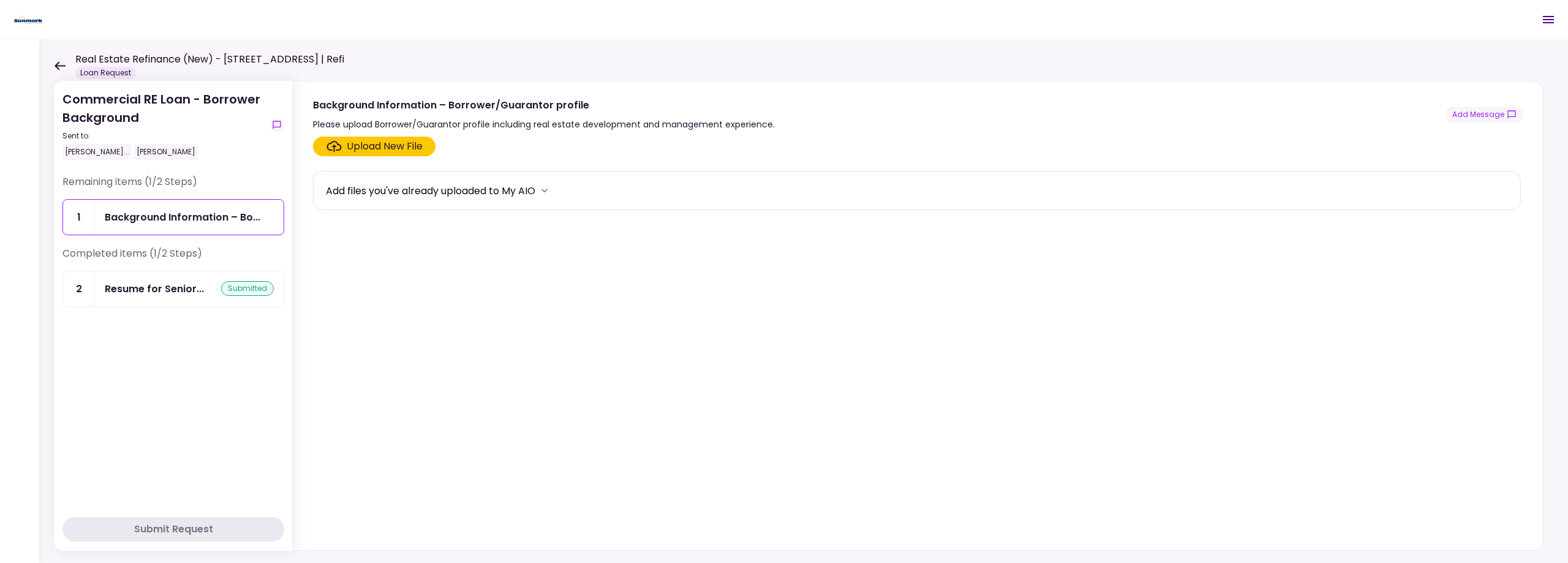
click at [370, 143] on div "Upload New File" at bounding box center [385, 146] width 76 height 14
click at [0, 0] on input "Upload New File" at bounding box center [0, 0] width 0 height 0
click at [330, 353] on section "Upload New File Add files you've already uploaded to My AIO" at bounding box center [918, 341] width 1210 height 409
click at [389, 146] on div "Upload New File" at bounding box center [385, 146] width 76 height 14
click at [0, 0] on input "Upload New File" at bounding box center [0, 0] width 0 height 0
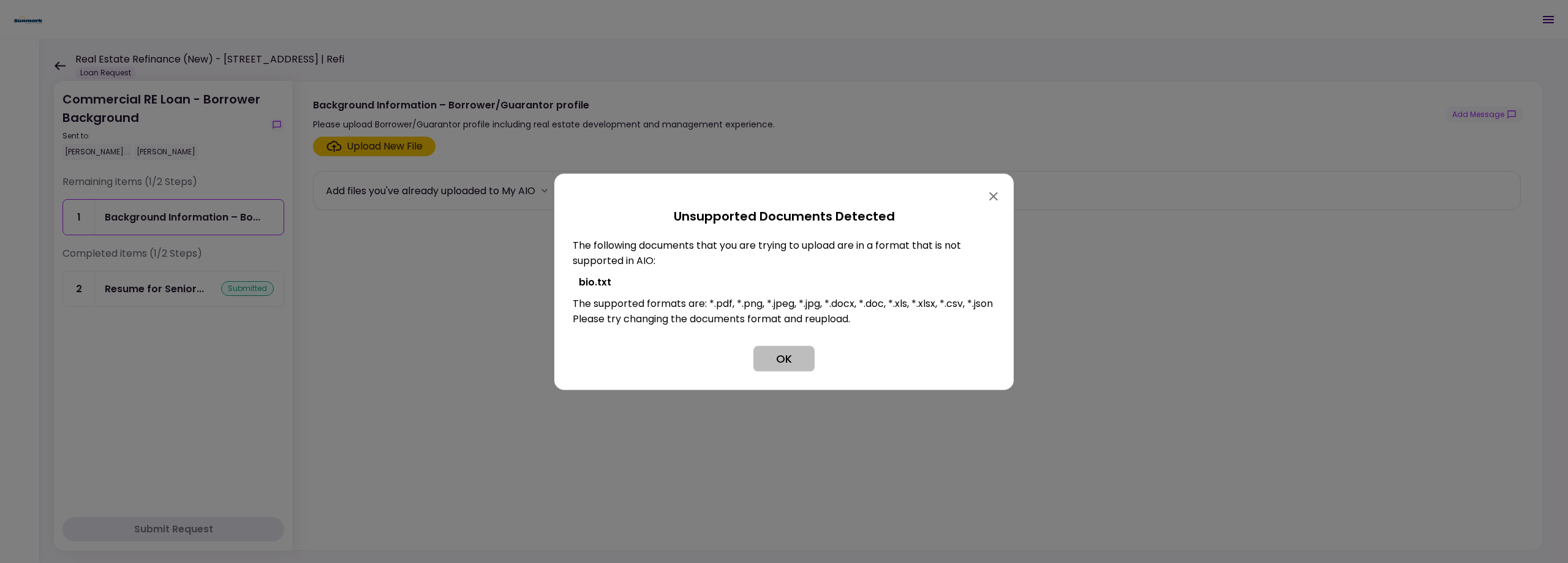
click at [776, 361] on button "OK" at bounding box center [784, 359] width 61 height 25
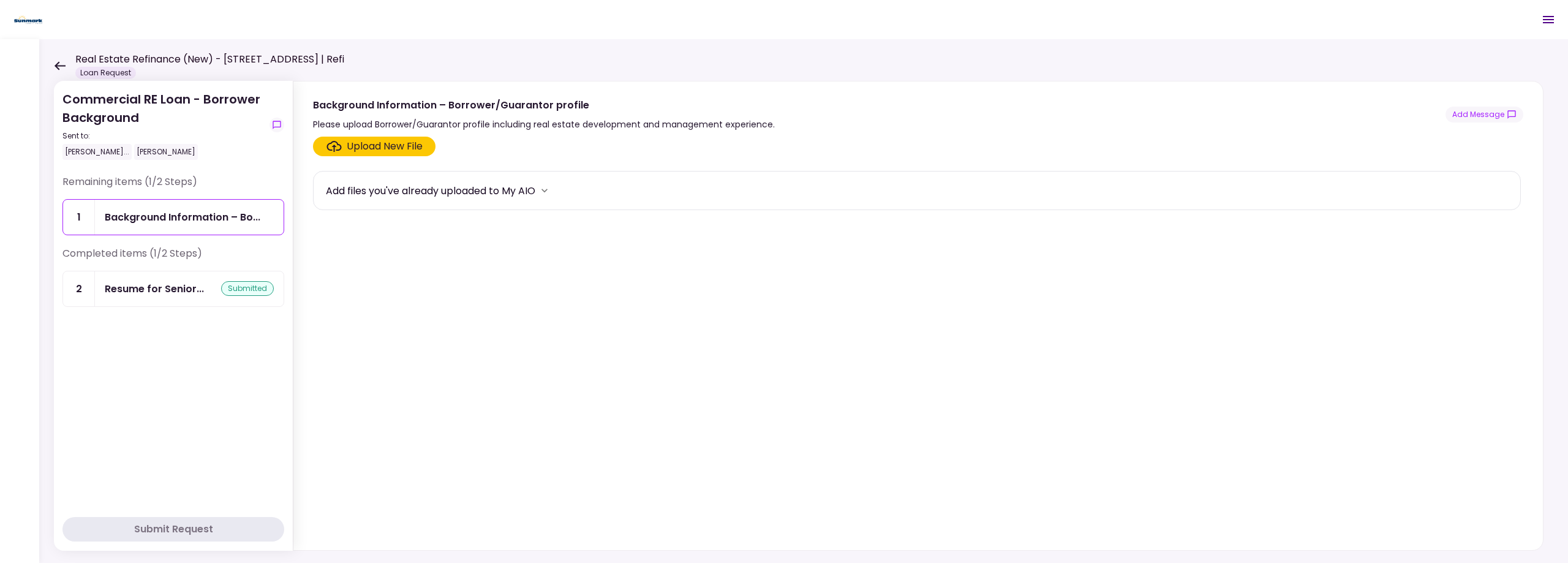
click at [358, 139] on div "Upload New File" at bounding box center [385, 146] width 76 height 14
click at [0, 0] on input "Upload New File" at bounding box center [0, 0] width 0 height 0
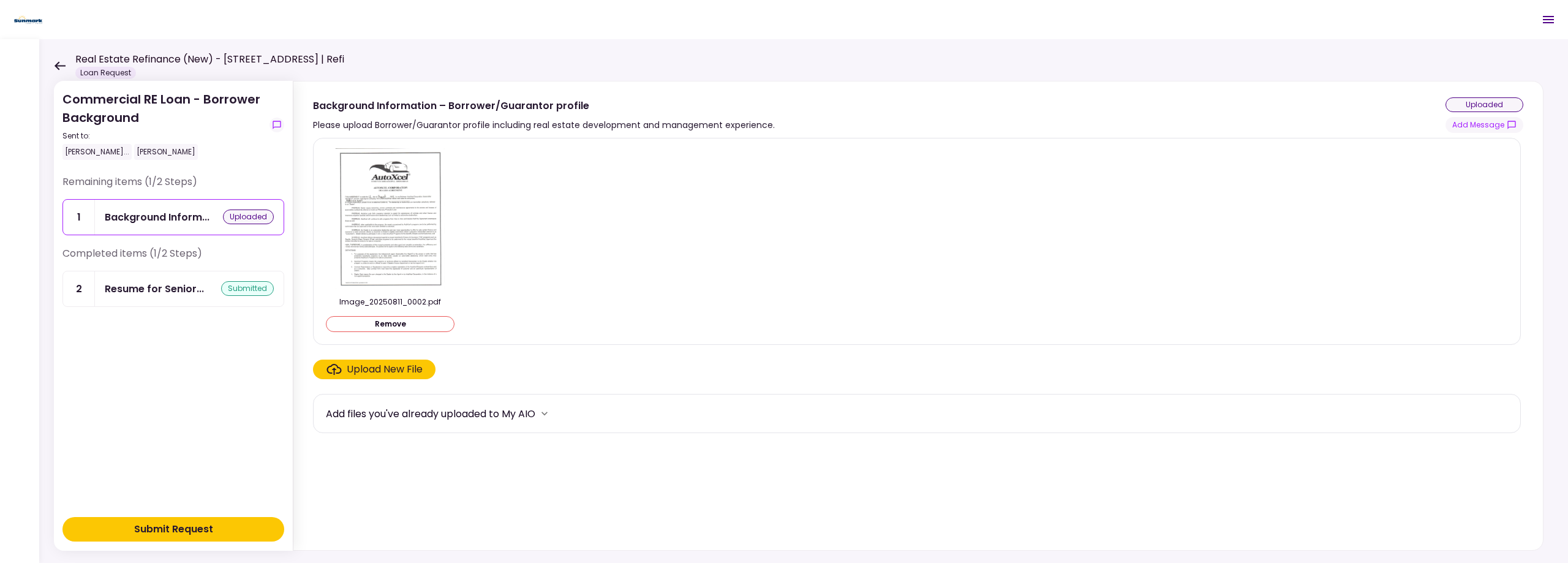
click at [399, 325] on button "Remove" at bounding box center [390, 324] width 129 height 16
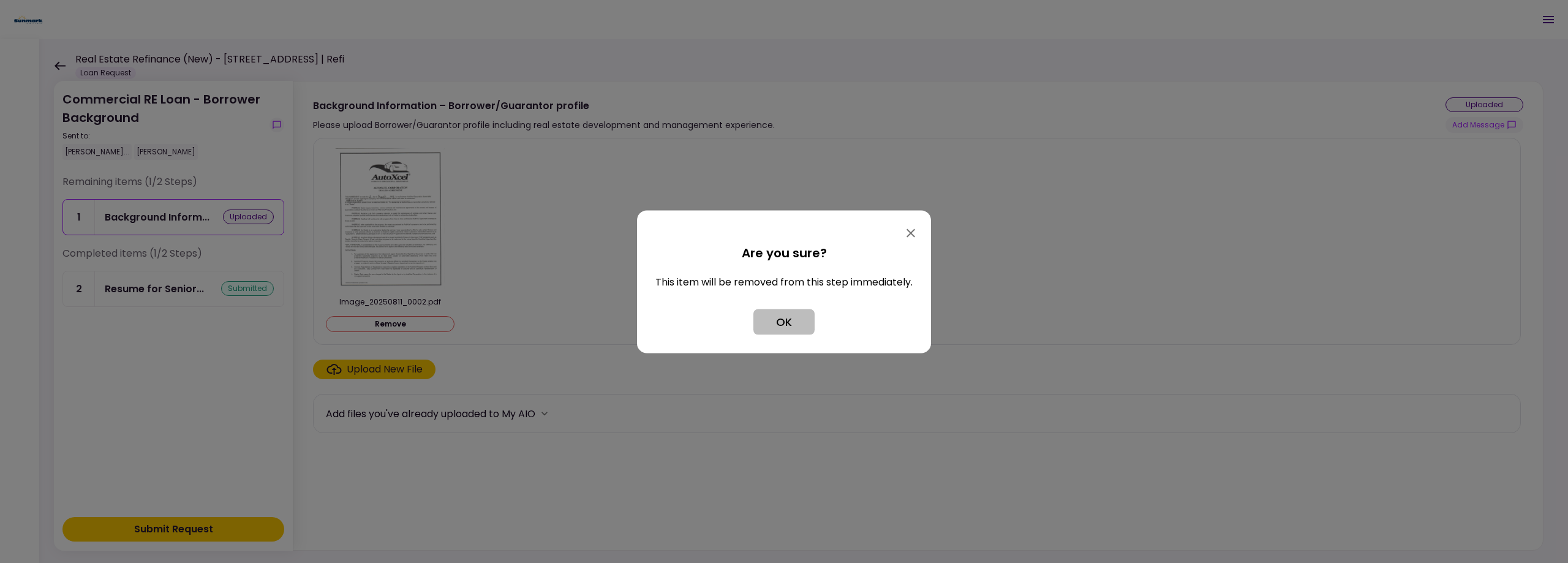
click at [799, 328] on button "OK" at bounding box center [784, 321] width 61 height 25
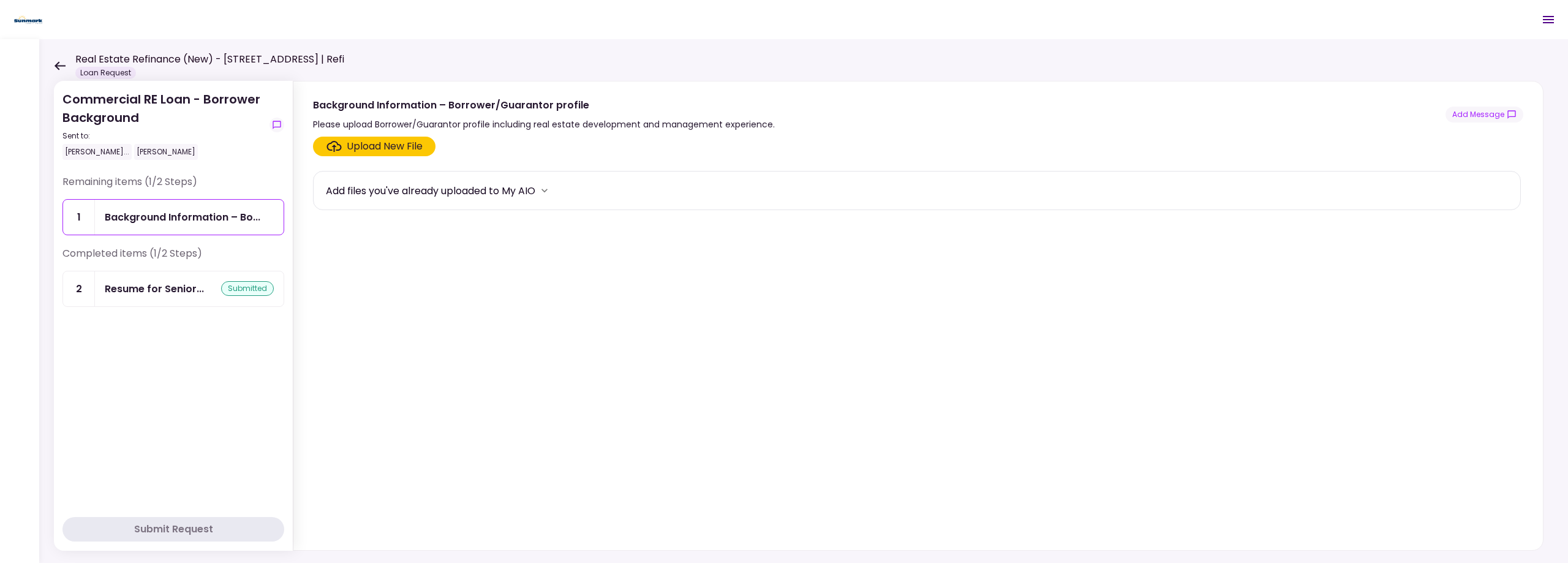
click at [378, 139] on div "Upload New File" at bounding box center [385, 146] width 76 height 14
click at [0, 0] on input "Upload New File" at bounding box center [0, 0] width 0 height 0
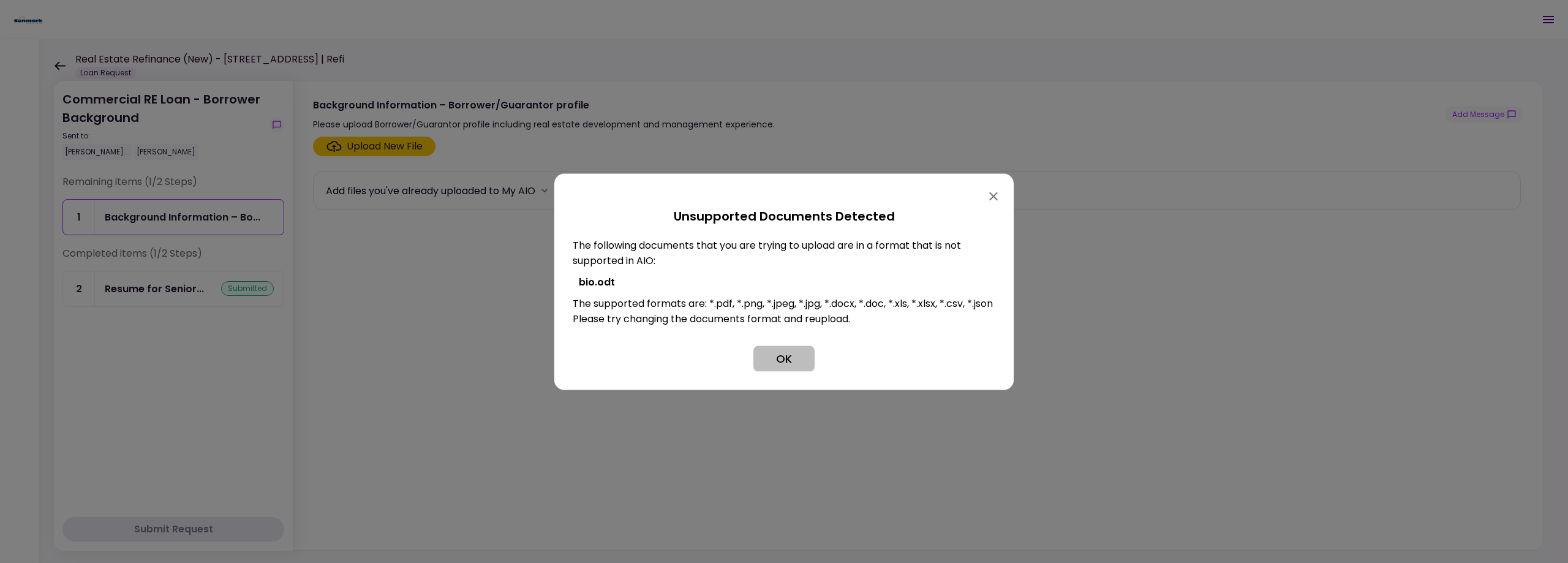
click at [801, 362] on button "OK" at bounding box center [784, 359] width 61 height 25
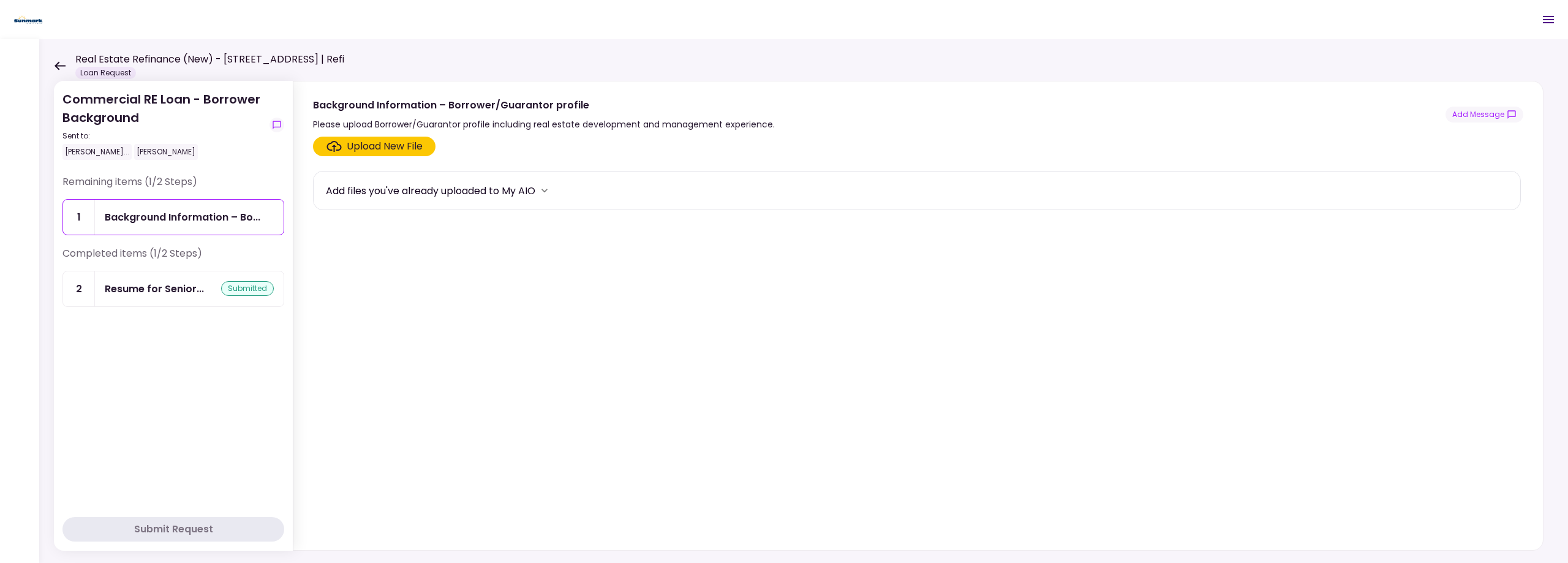
click at [367, 140] on div "Upload New File" at bounding box center [385, 146] width 76 height 14
click at [0, 0] on input "Upload New File" at bounding box center [0, 0] width 0 height 0
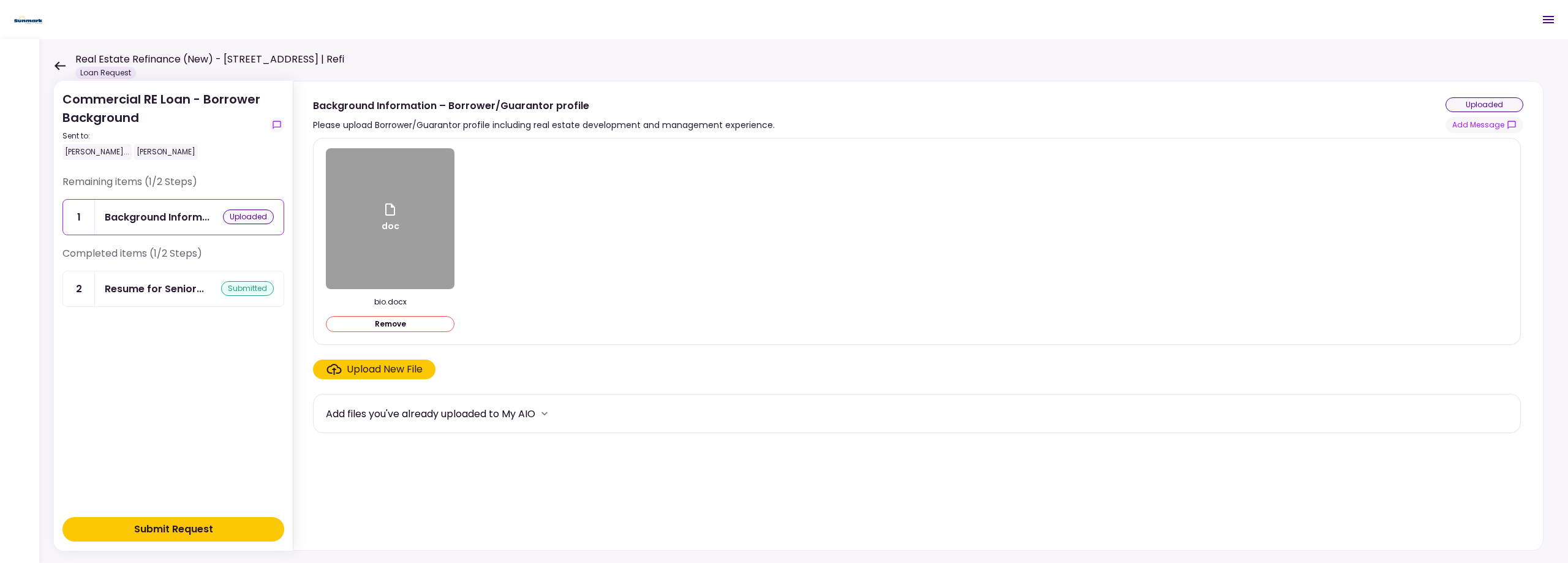
click at [191, 535] on div "Submit Request" at bounding box center [173, 530] width 79 height 14
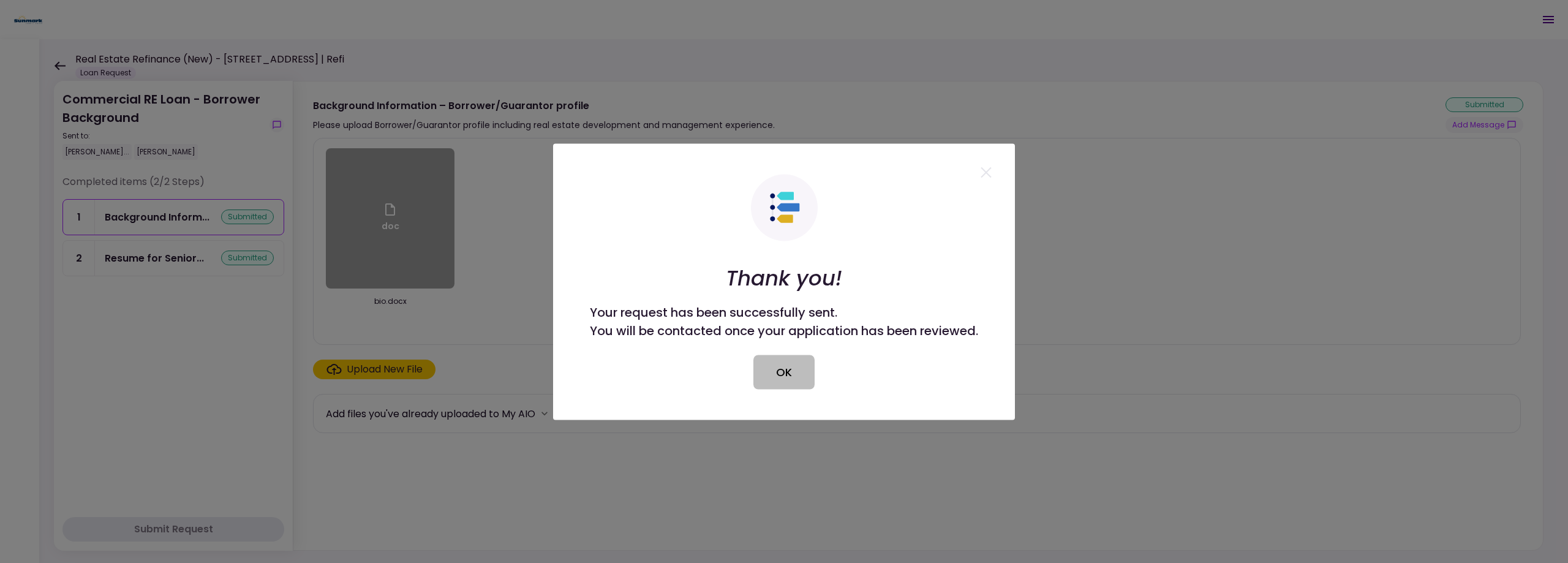
click at [789, 368] on button "OK" at bounding box center [784, 371] width 61 height 34
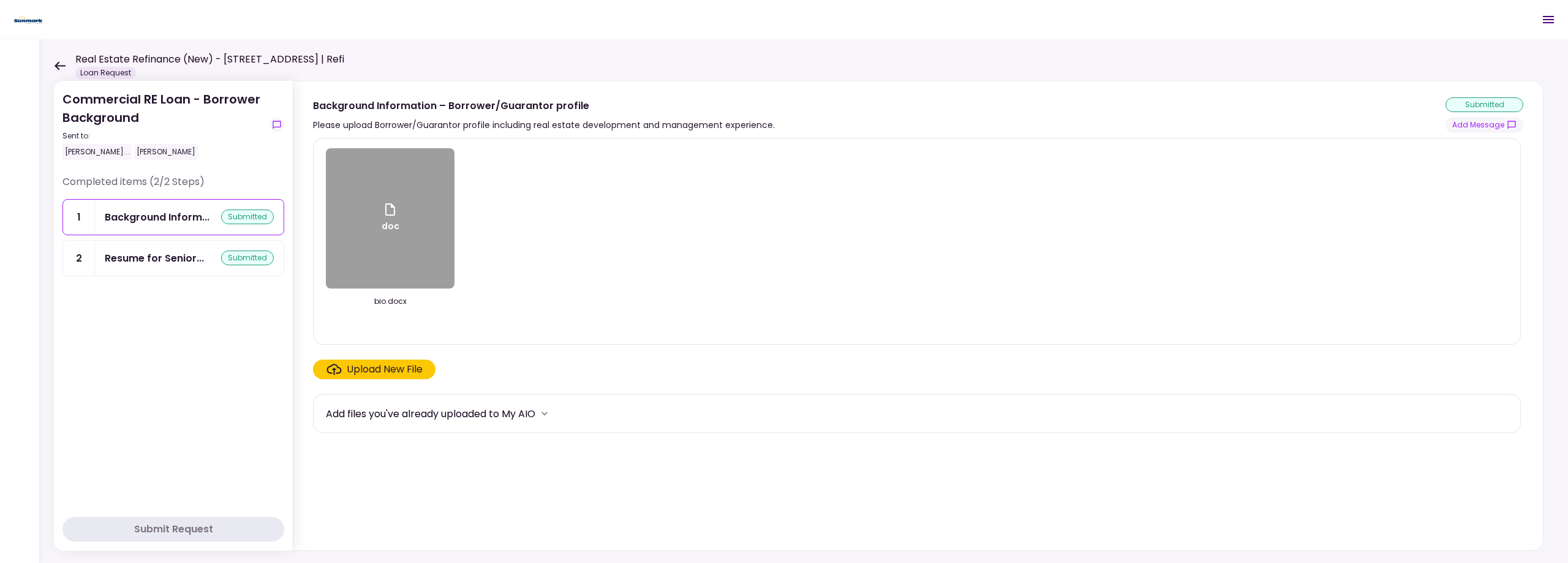
click at [56, 60] on div "Real Estate Refinance (New) - [STREET_ADDRESS] | Refi Loan Request" at bounding box center [199, 66] width 290 height 27
click at [55, 64] on icon at bounding box center [60, 66] width 12 height 10
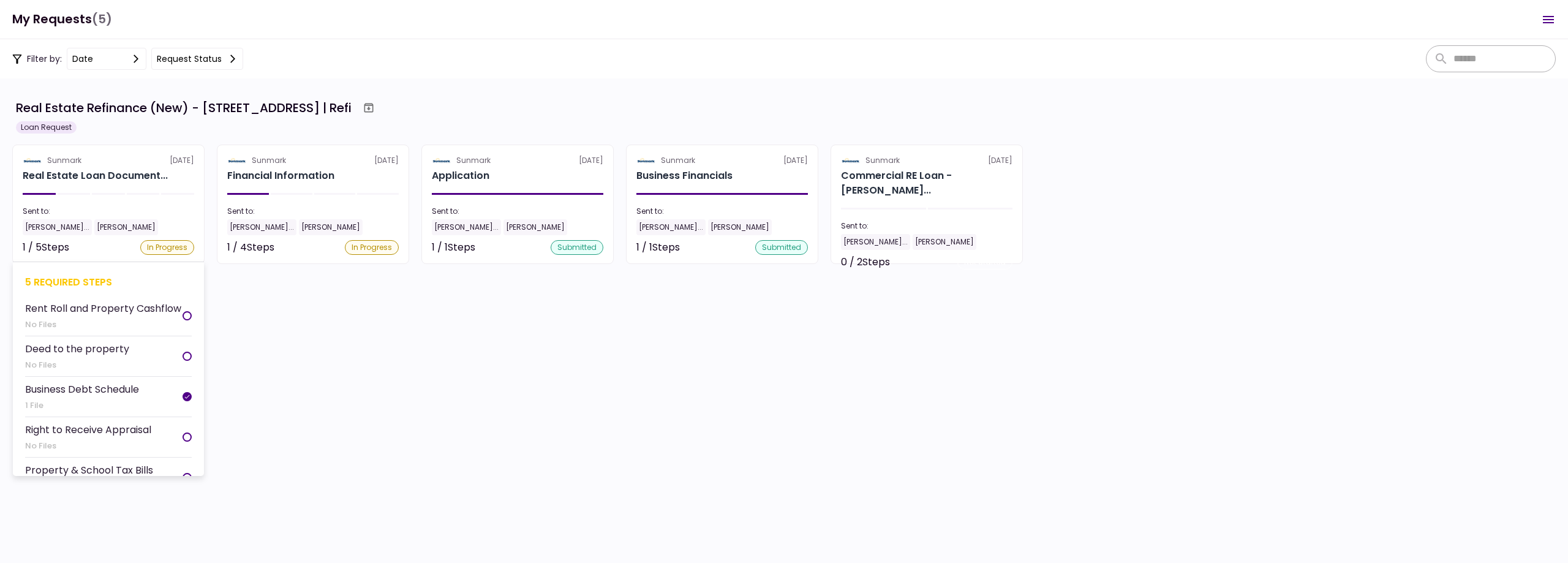
scroll to position [11, 0]
